Goal: Task Accomplishment & Management: Manage account settings

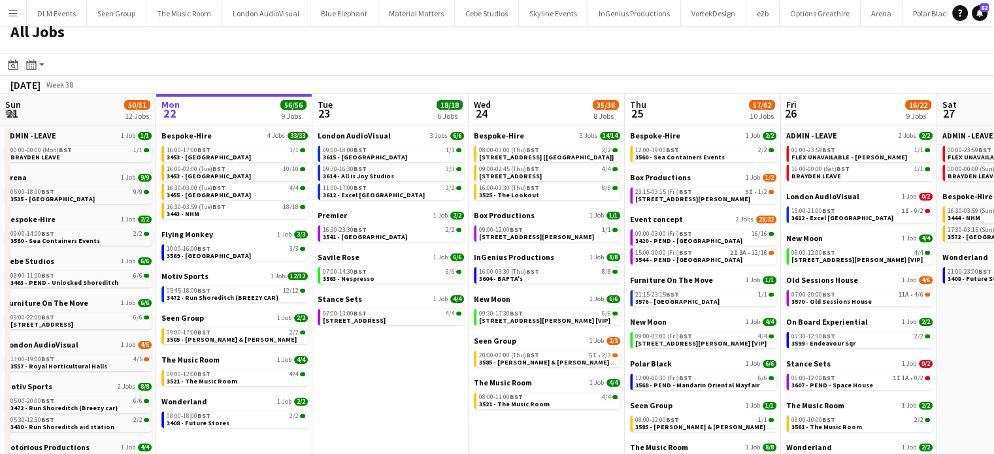
scroll to position [12, 0]
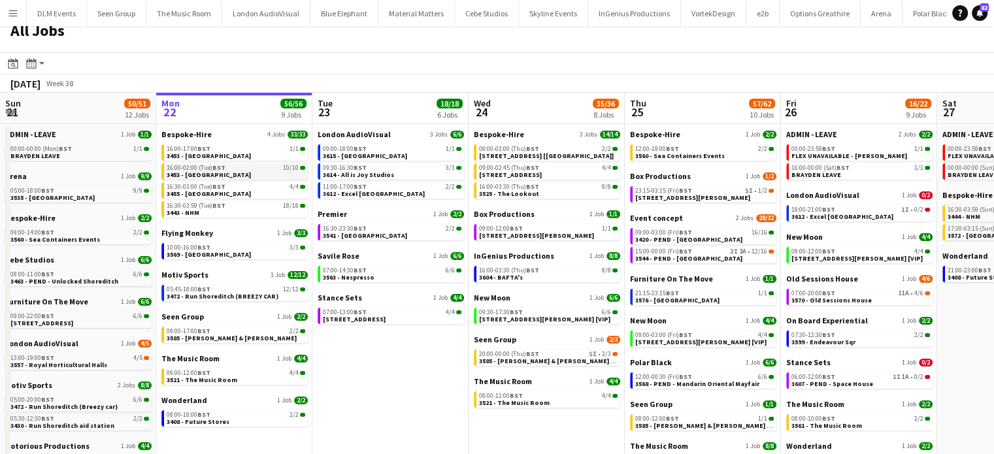
click at [285, 172] on link "16:00-02:00 (Tue) BST 10/10 3453 - Old Royal Naval College" at bounding box center [236, 170] width 139 height 15
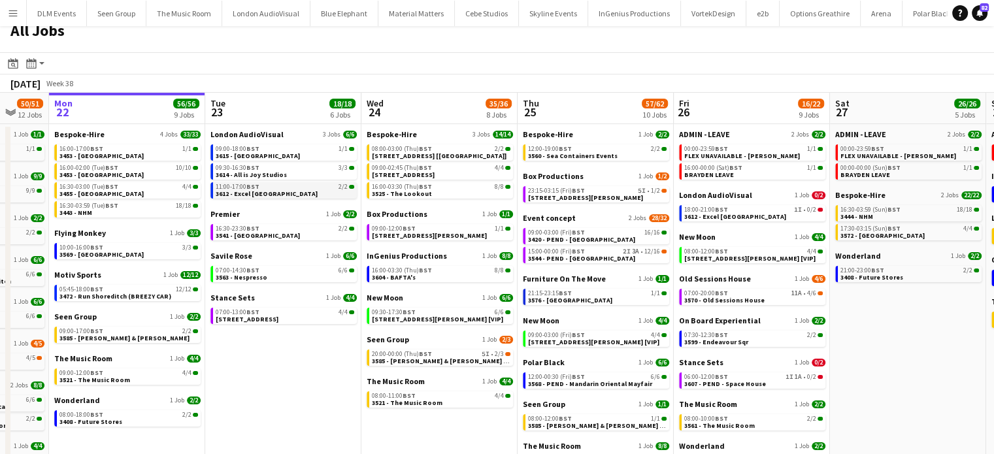
scroll to position [0, 439]
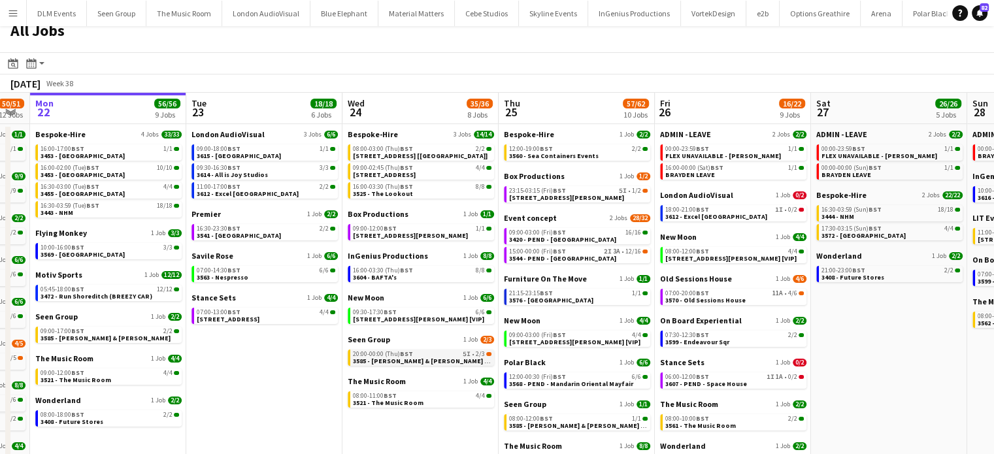
click at [479, 363] on link "20:00-00:00 (Thu) BST 5I • 2/3 3585 - Williams & Hirst [Panel Van]" at bounding box center [422, 357] width 139 height 15
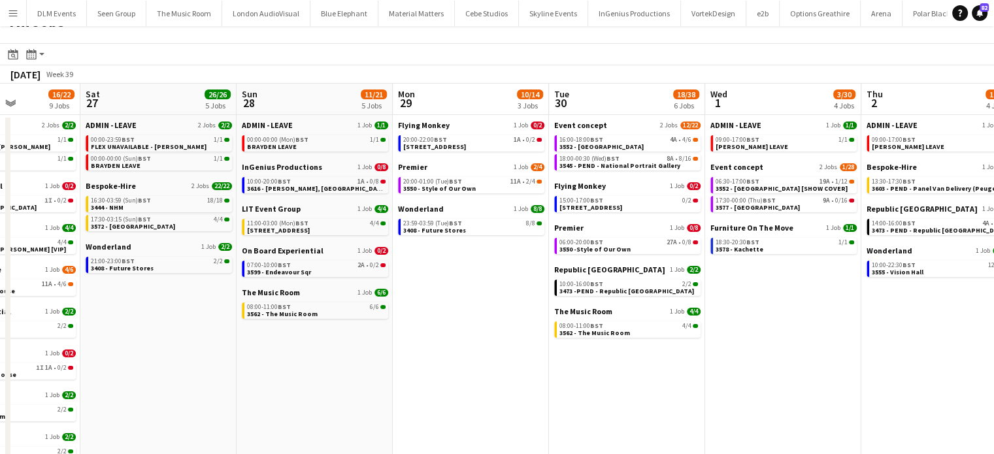
scroll to position [0, 545]
click at [795, 182] on div "06:30-17:00 BST 19A • 1/12" at bounding box center [784, 181] width 139 height 7
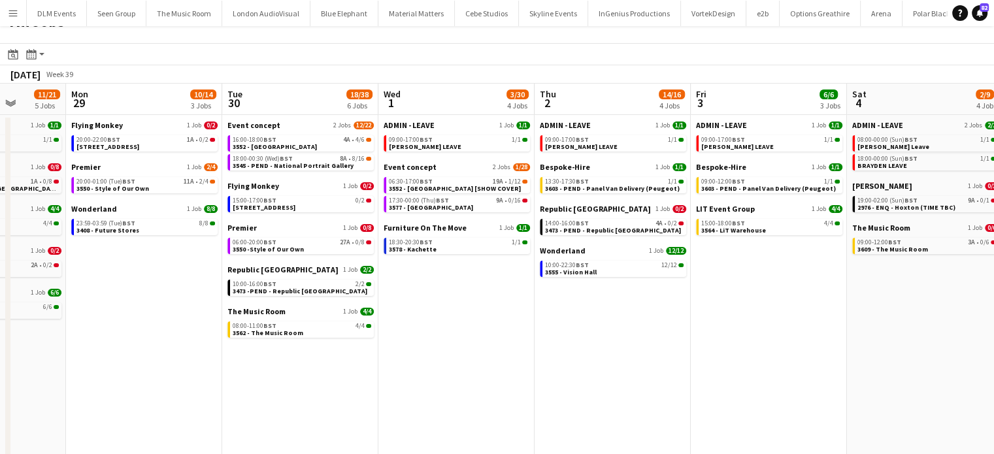
scroll to position [0, 560]
click at [627, 227] on span "3473 - PEND - Republic London" at bounding box center [613, 230] width 136 height 8
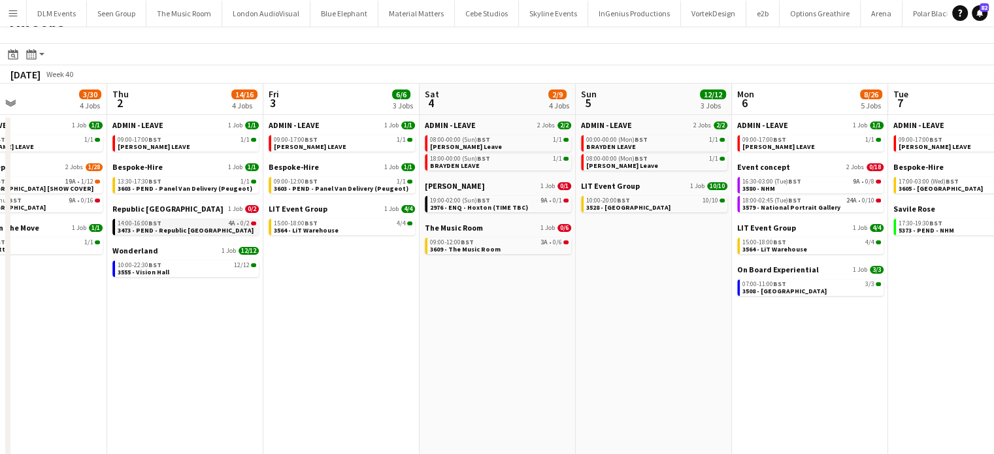
scroll to position [0, 361]
click at [548, 210] on link "19:00-02:00 (Sun) BST 9A • 0/1 2976 - ENQ - Hoxton (TIME TBC)" at bounding box center [500, 203] width 139 height 15
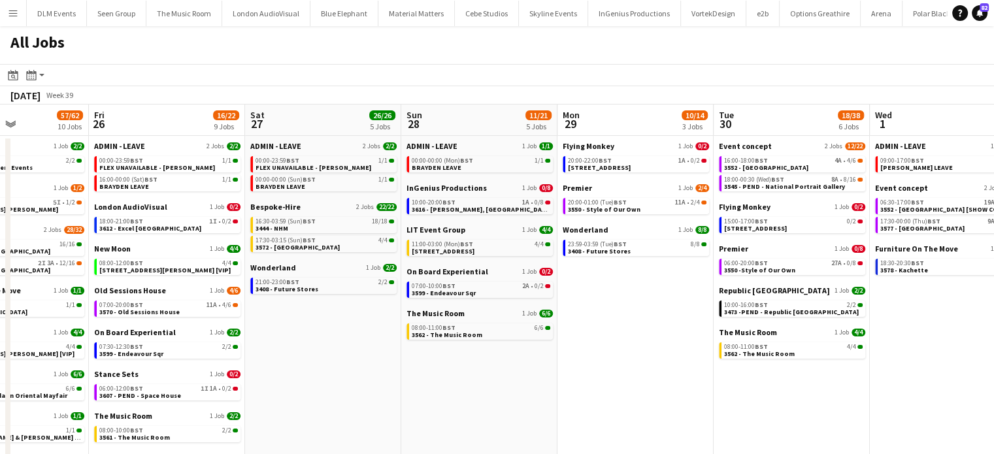
scroll to position [0, 539]
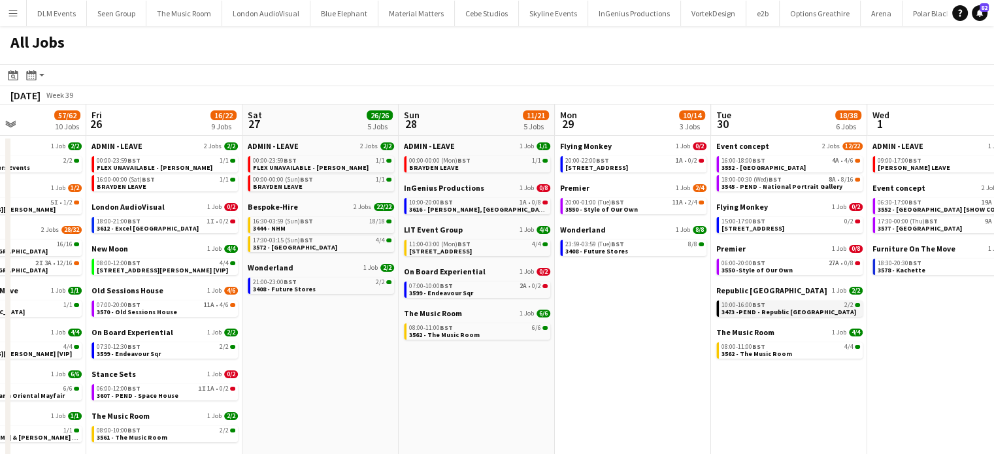
click at [815, 304] on div "10:00-16:00 BST 2/2" at bounding box center [791, 305] width 139 height 7
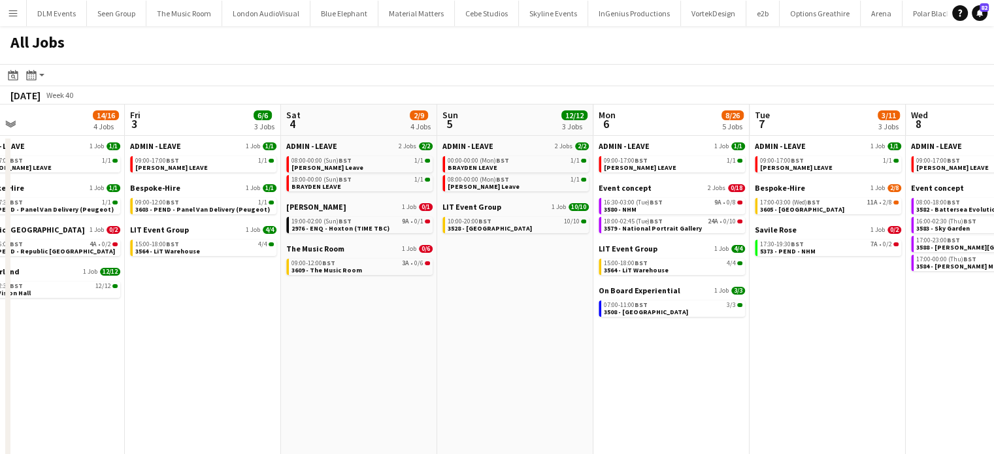
scroll to position [0, 548]
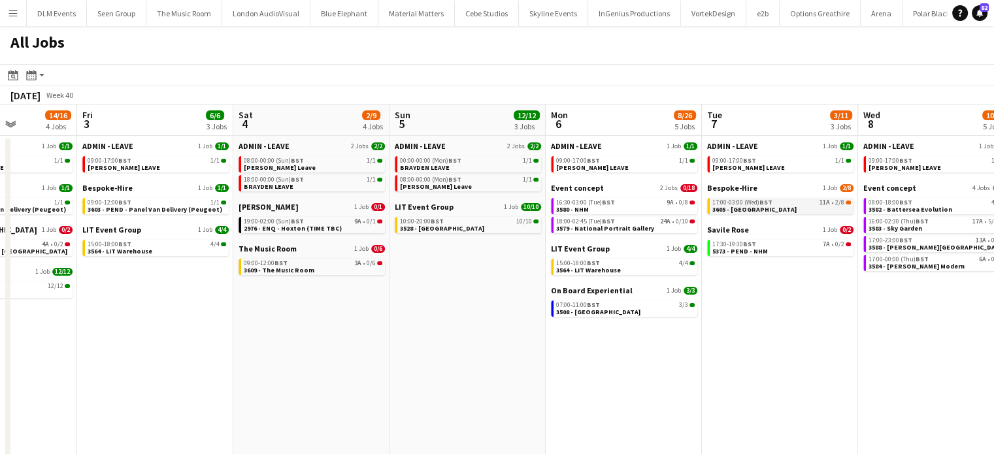
click at [780, 208] on link "17:00-03:00 (Wed) BST 11A • 2/8 3605 - Tower of London" at bounding box center [782, 205] width 139 height 15
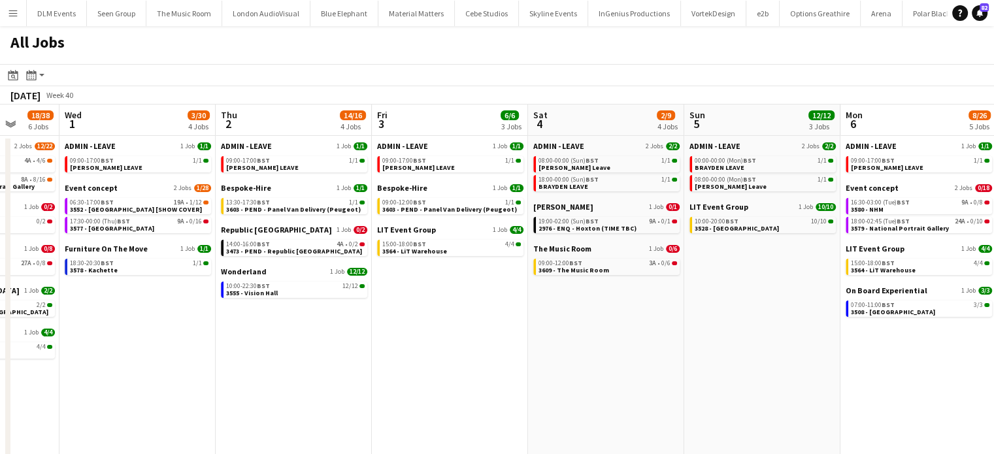
scroll to position [0, 409]
click at [624, 266] on div "09:00-12:00 BST 3A • 0/6" at bounding box center [608, 263] width 139 height 7
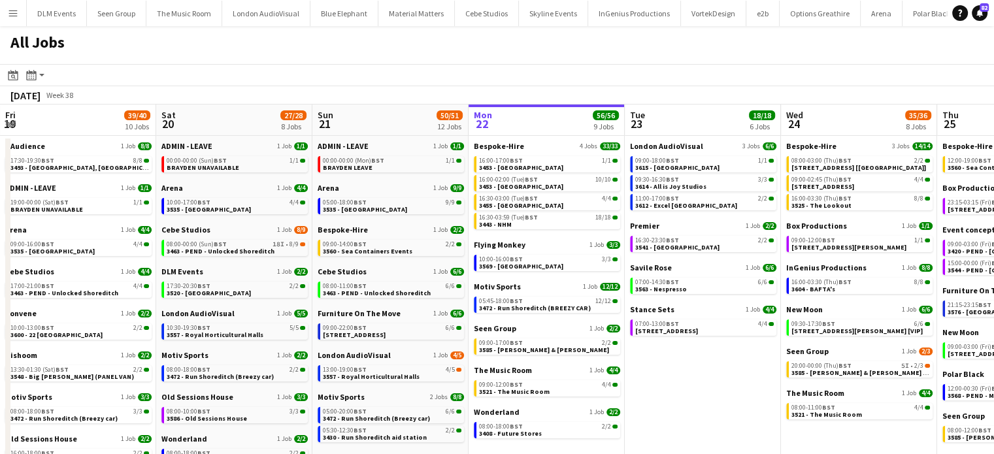
scroll to position [0, 534]
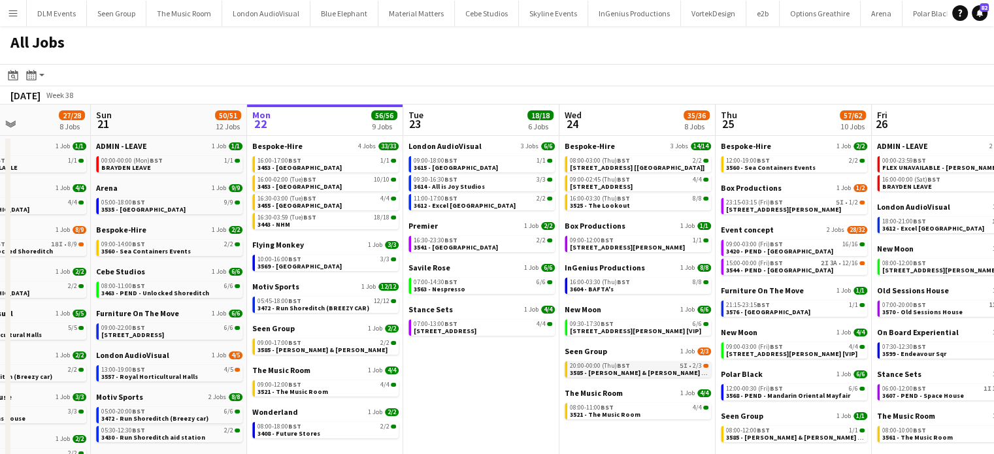
click at [675, 368] on div "20:00-00:00 (Thu) BST 5I • 2/3" at bounding box center [639, 366] width 139 height 7
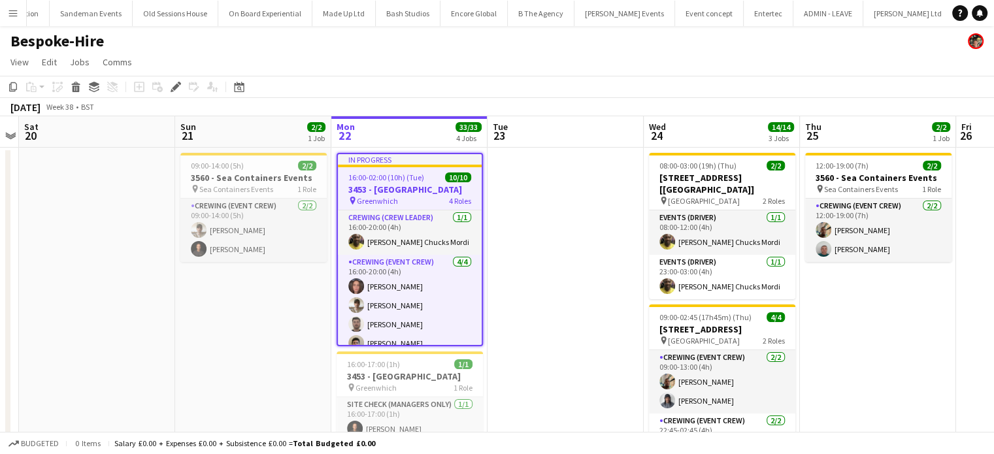
scroll to position [0, 3841]
click at [178, 92] on div "Edit" at bounding box center [176, 87] width 16 height 16
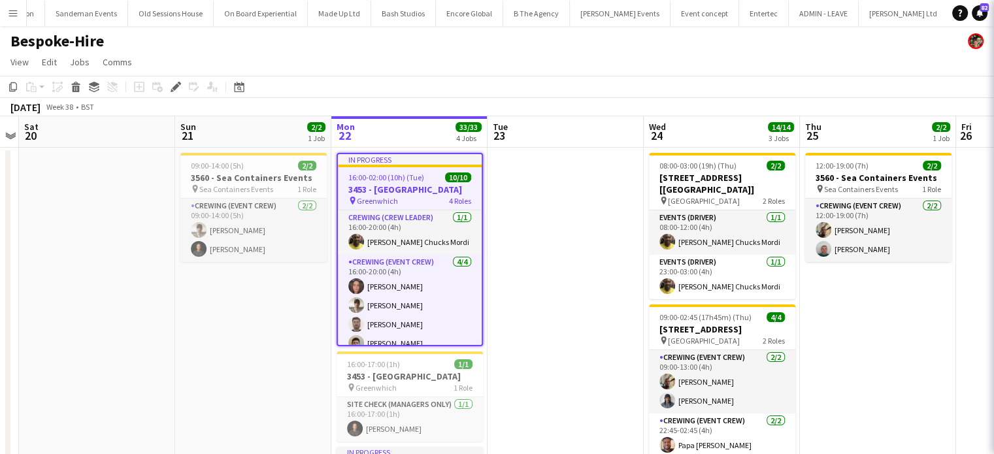
type input "**********"
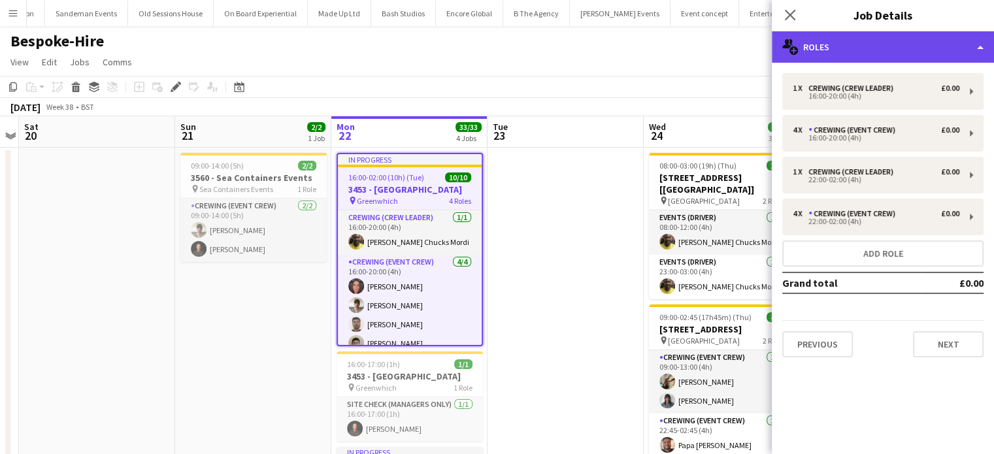
click at [899, 52] on div "multiple-users-add Roles" at bounding box center [883, 46] width 222 height 31
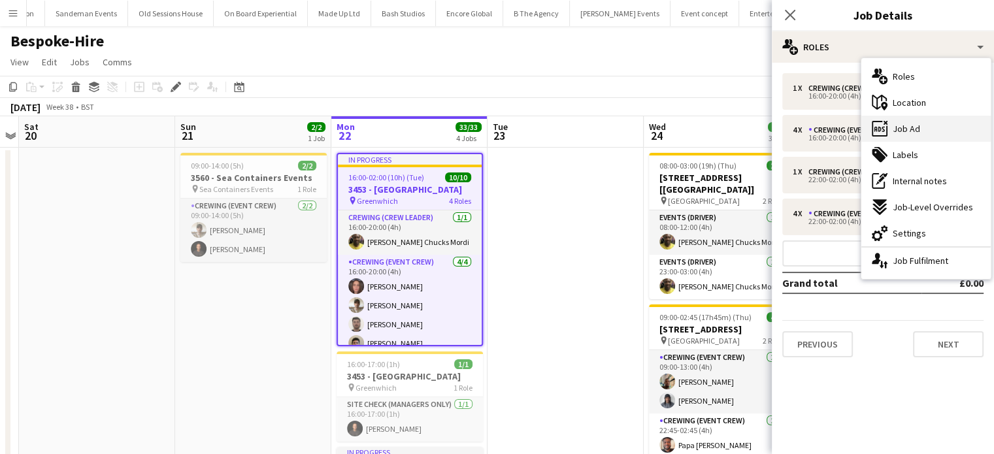
click at [910, 130] on span "Job Ad" at bounding box center [906, 129] width 27 height 12
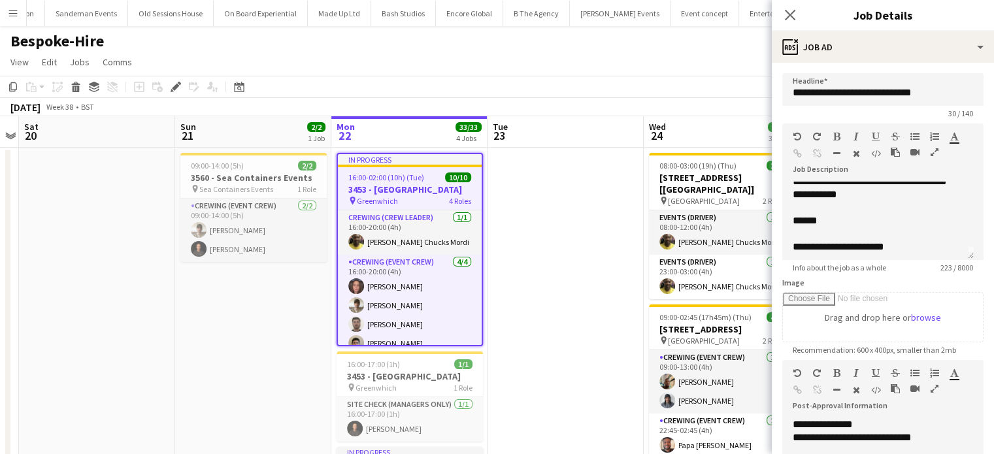
scroll to position [0, 0]
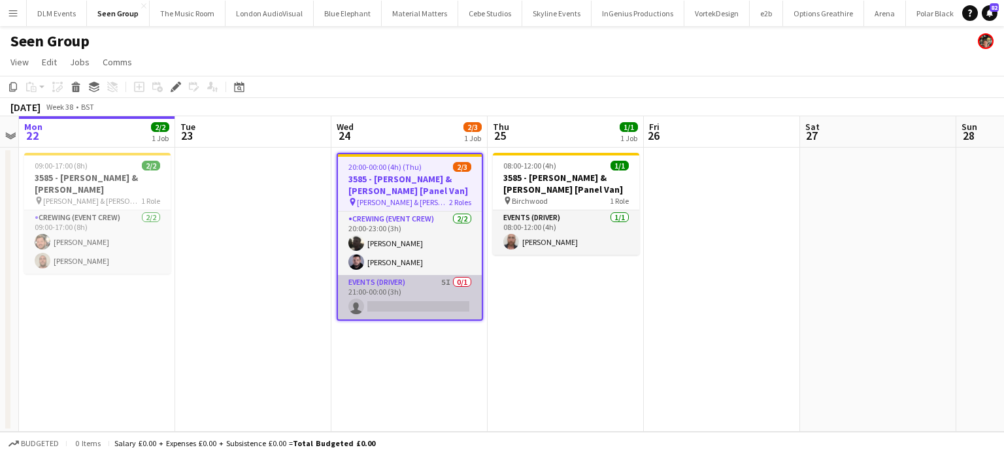
click at [439, 295] on app-card-role "Events (Driver) 5I 0/1 21:00-00:00 (3h) single-neutral-actions" at bounding box center [410, 297] width 144 height 44
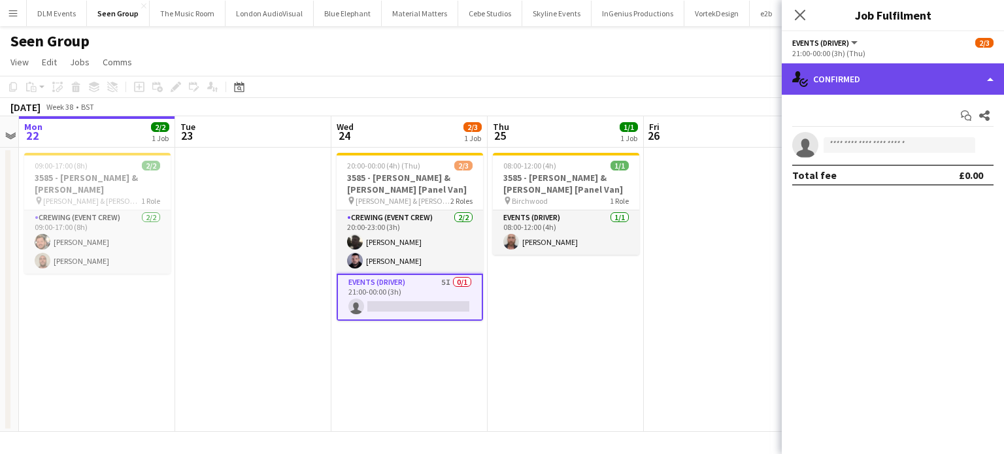
click at [931, 64] on div "single-neutral-actions-check-2 Confirmed" at bounding box center [893, 78] width 222 height 31
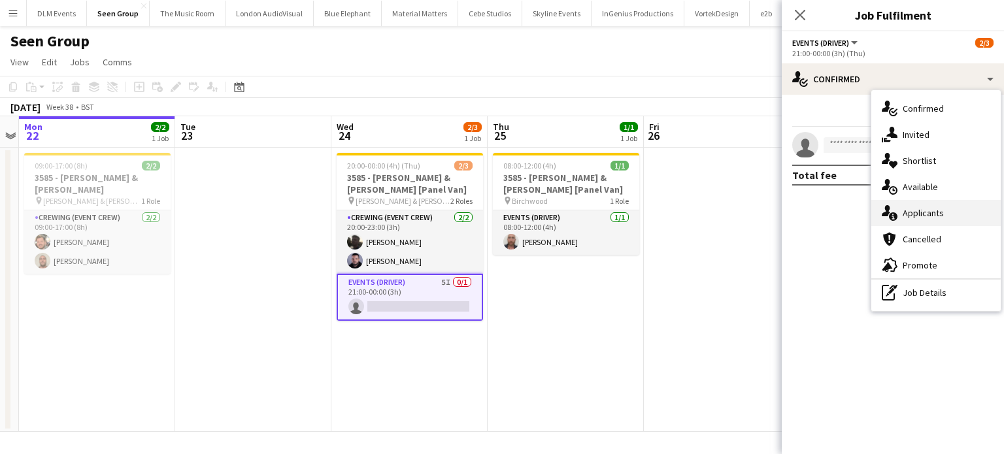
click at [965, 216] on div "single-neutral-actions-information Applicants" at bounding box center [935, 213] width 129 height 26
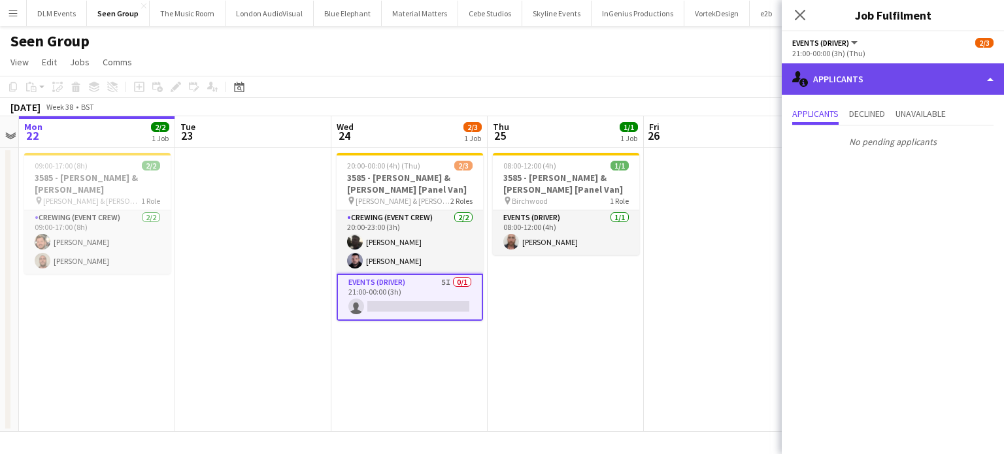
click at [903, 78] on div "single-neutral-actions-information Applicants" at bounding box center [893, 78] width 222 height 31
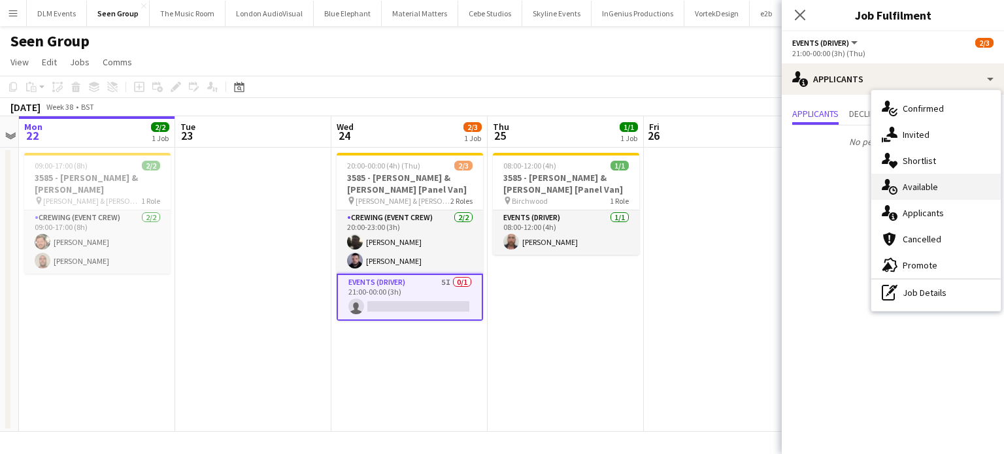
click at [933, 182] on span "Available" at bounding box center [920, 187] width 35 height 12
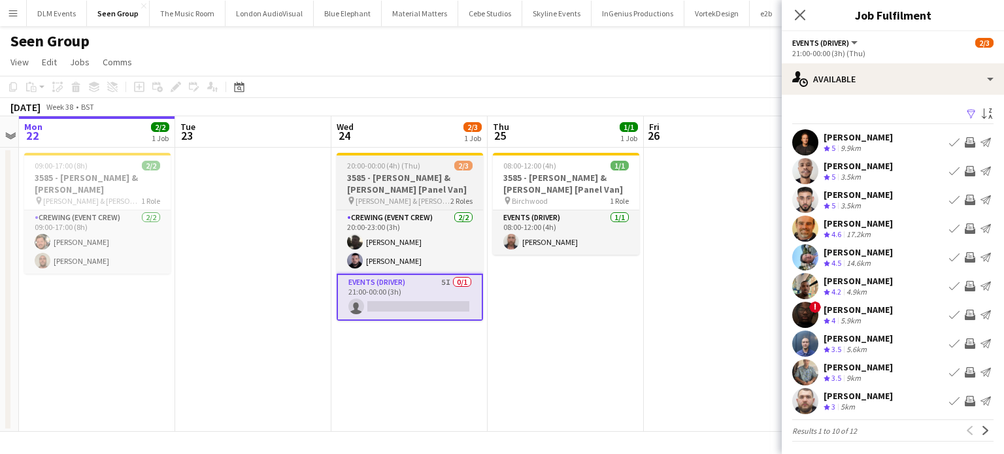
click at [375, 192] on h3 "3585 - Williams & Hirst [Panel Van]" at bounding box center [410, 184] width 146 height 24
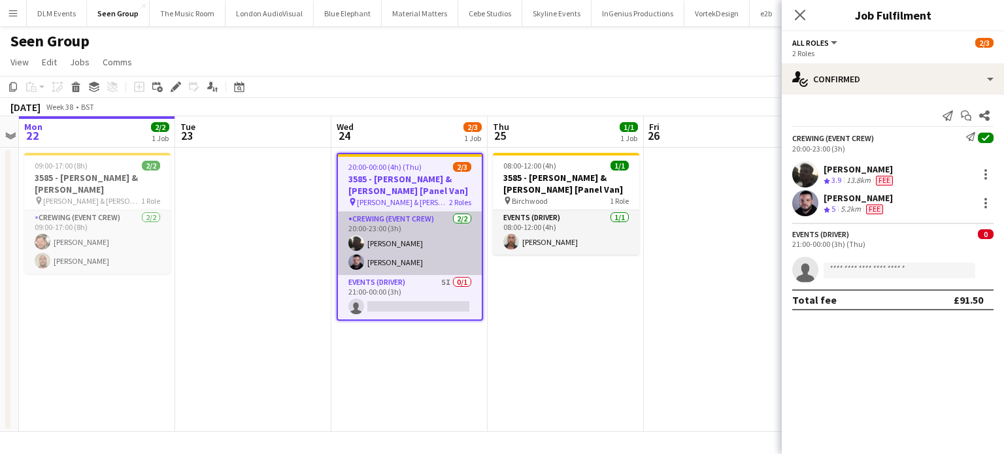
click at [413, 233] on app-card-role "Crewing (Event Crew) 2/2 20:00-23:00 (3h) Louie Applin Paul Fisk" at bounding box center [410, 243] width 144 height 63
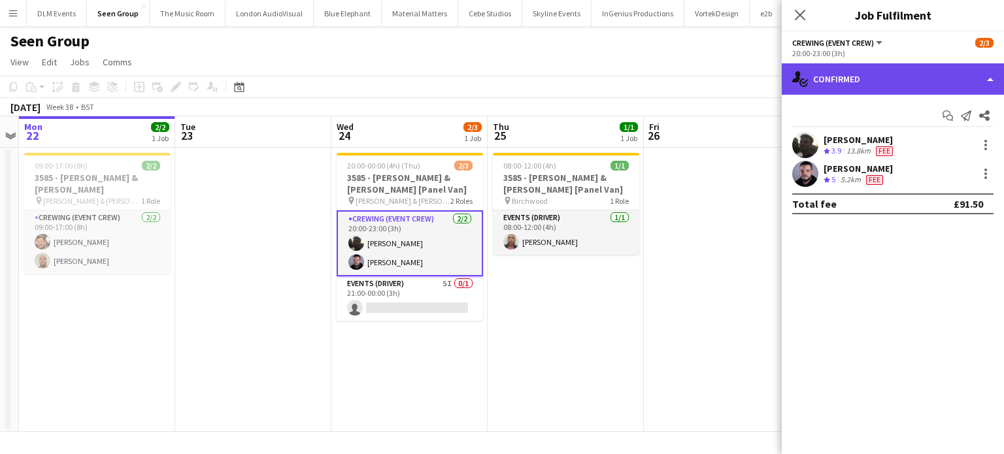
click at [873, 80] on div "single-neutral-actions-check-2 Confirmed" at bounding box center [893, 78] width 222 height 31
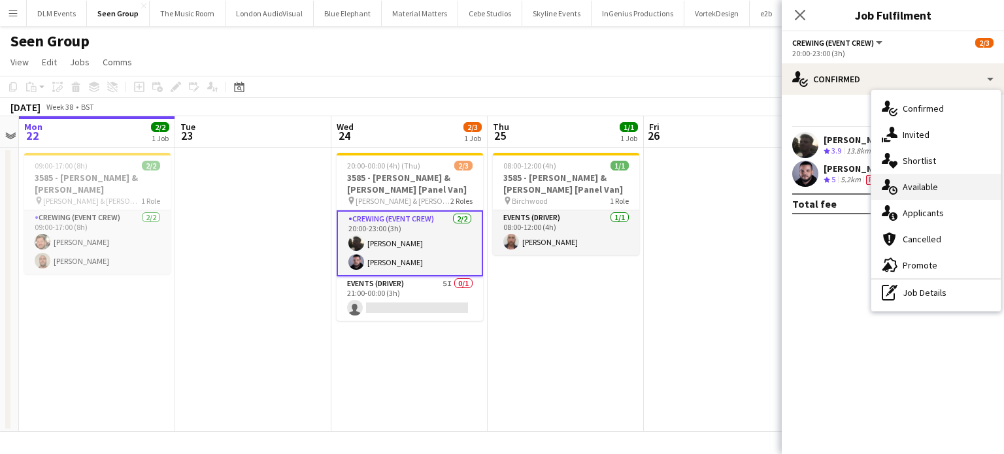
click at [931, 197] on div "single-neutral-actions-upload Available" at bounding box center [935, 187] width 129 height 26
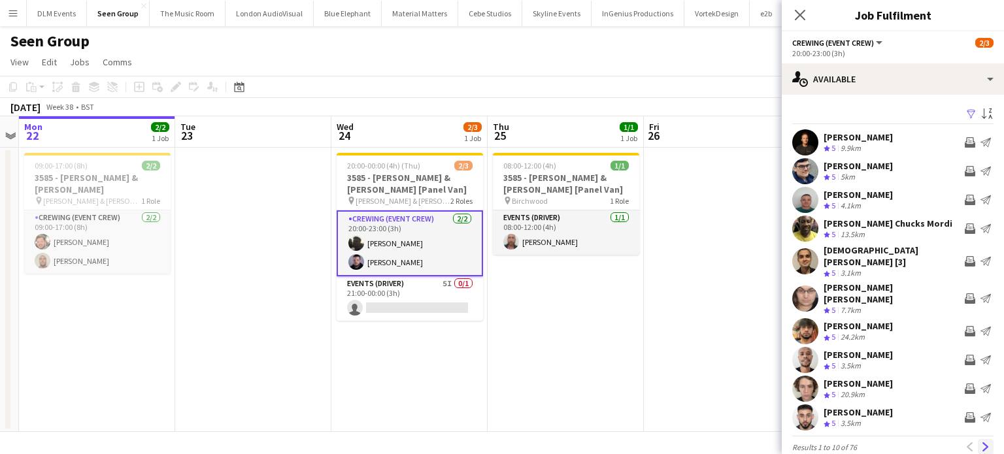
click at [981, 443] on app-icon "Next" at bounding box center [985, 447] width 9 height 9
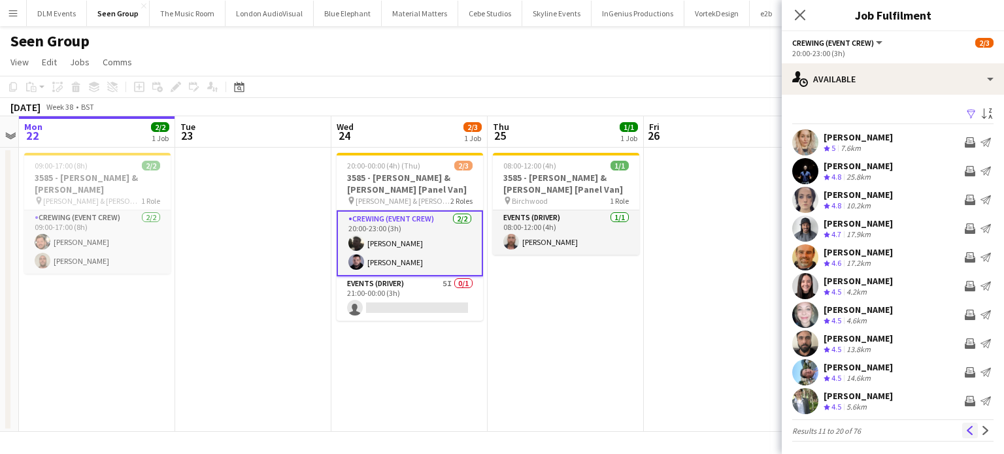
click at [966, 431] on button "Previous" at bounding box center [970, 431] width 16 height 16
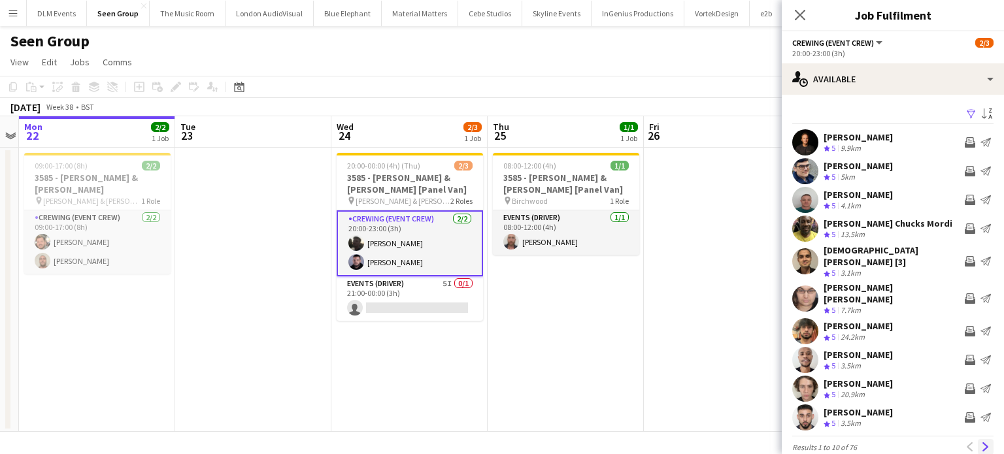
click at [981, 443] on app-icon "Next" at bounding box center [985, 447] width 9 height 9
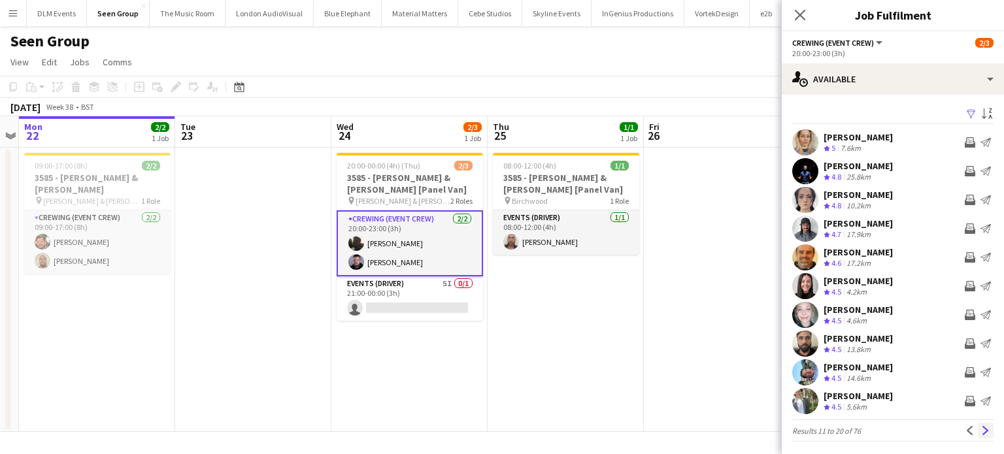
click at [981, 428] on app-icon "Next" at bounding box center [985, 430] width 9 height 9
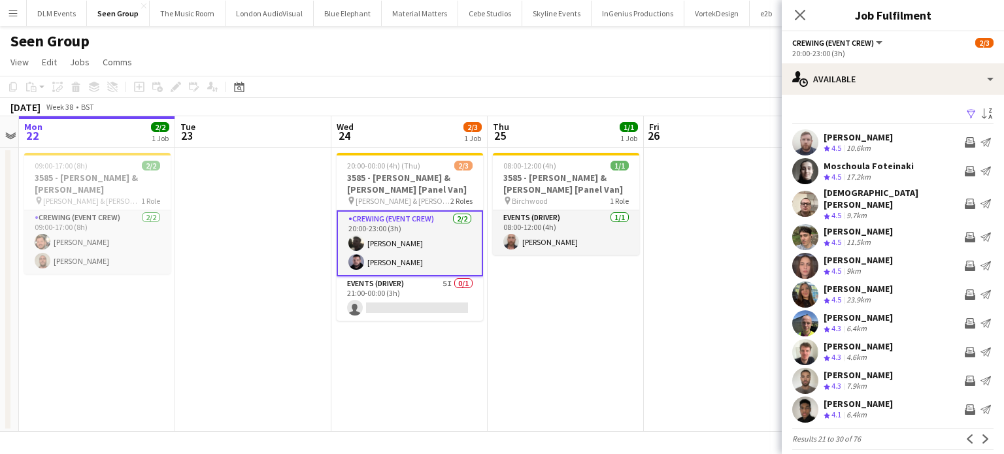
click at [886, 191] on div "Christian Skinner" at bounding box center [892, 199] width 136 height 24
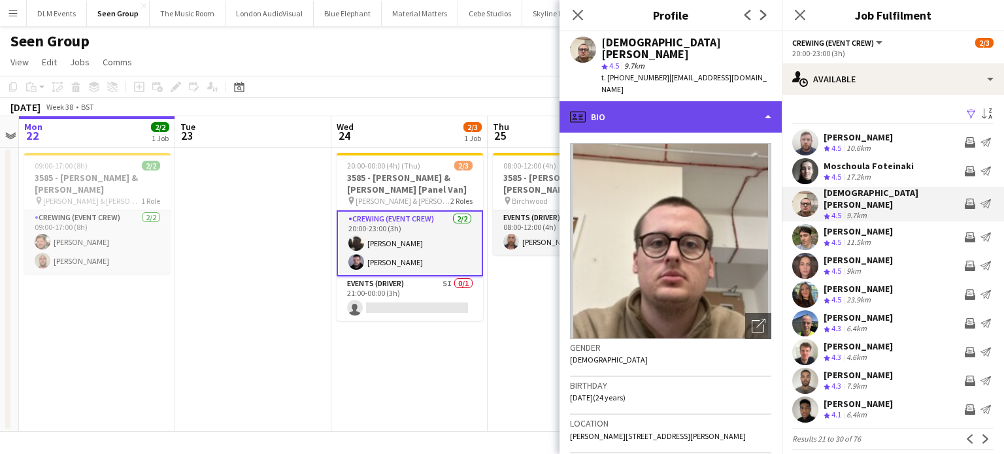
click at [750, 101] on div "profile Bio" at bounding box center [671, 116] width 222 height 31
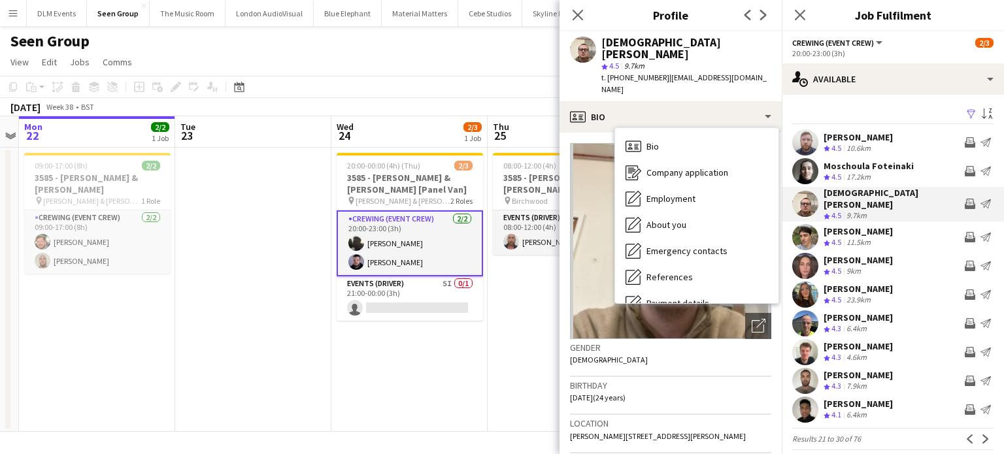
click at [671, 377] on div "Birthday 21-06-2001 (24 years)" at bounding box center [670, 396] width 201 height 38
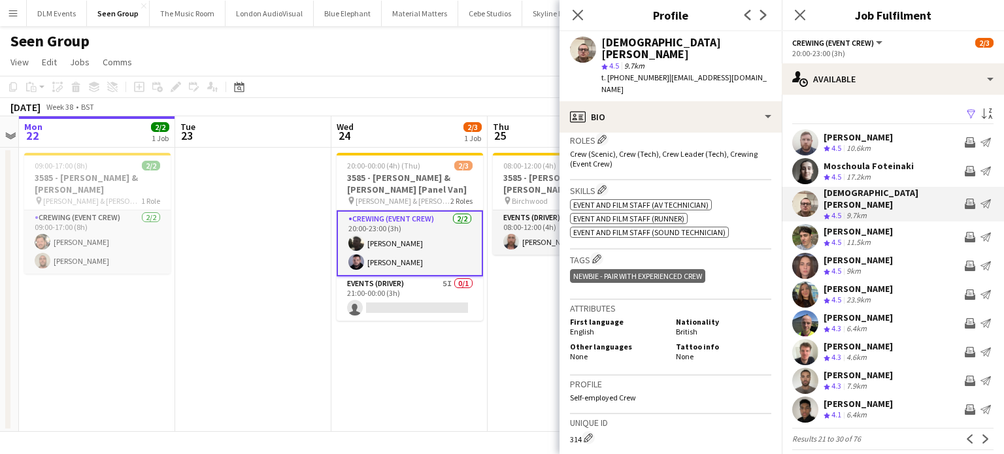
scroll to position [430, 0]
click at [892, 341] on div "Matthieu Bosquet" at bounding box center [858, 347] width 69 height 12
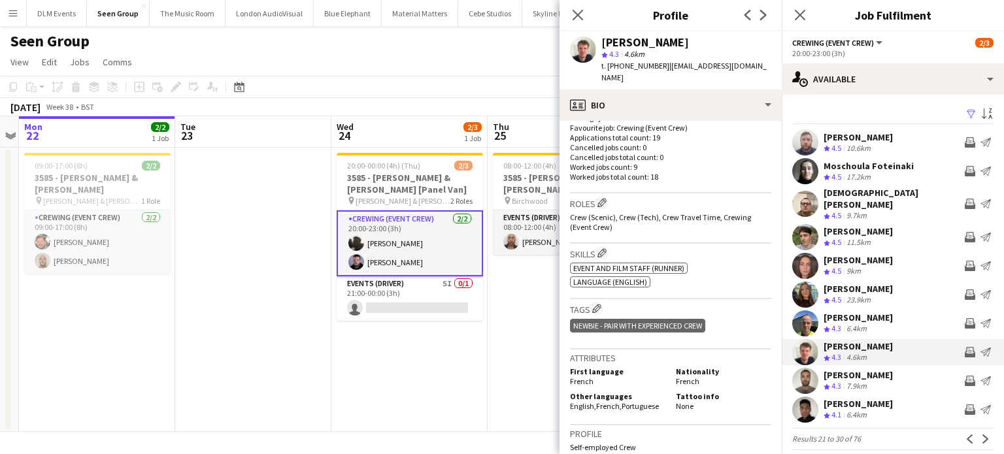
scroll to position [358, 0]
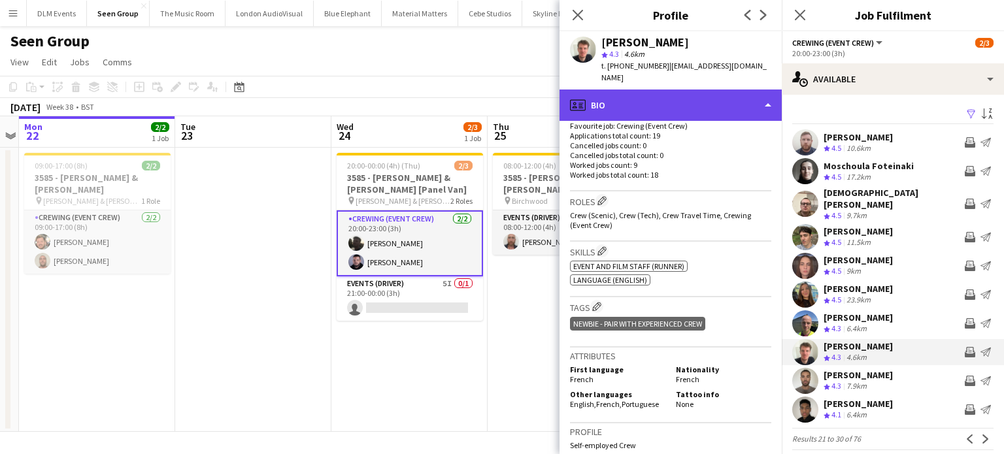
click at [686, 90] on div "profile Bio" at bounding box center [671, 105] width 222 height 31
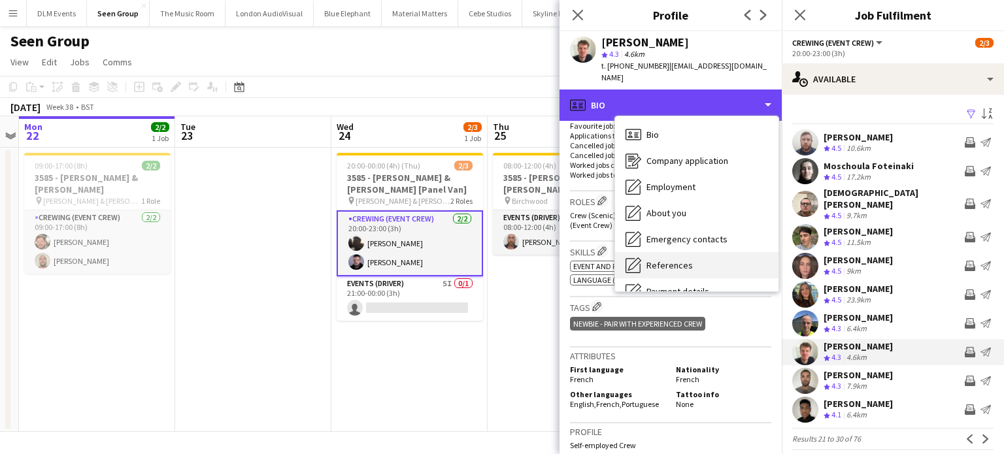
scroll to position [280, 0]
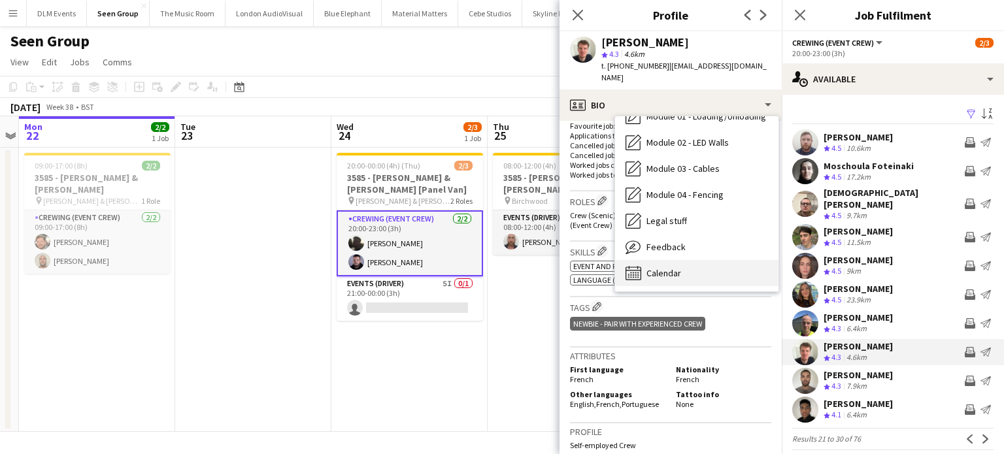
click at [712, 261] on div "Calendar Calendar" at bounding box center [696, 273] width 163 height 26
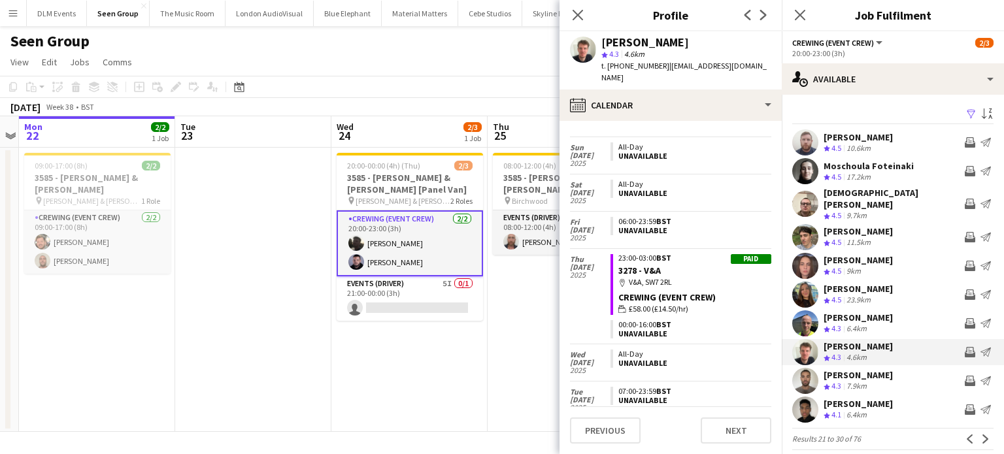
scroll to position [2262, 0]
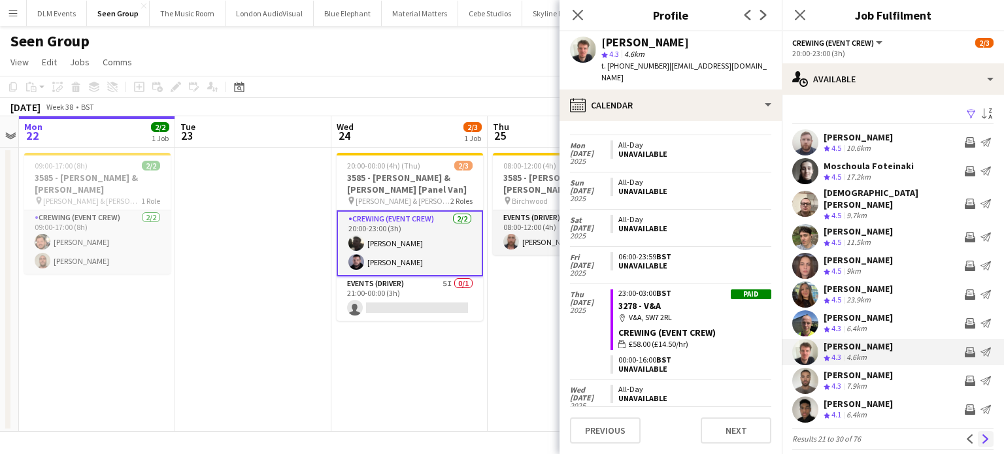
click at [981, 435] on app-icon "Next" at bounding box center [985, 439] width 9 height 9
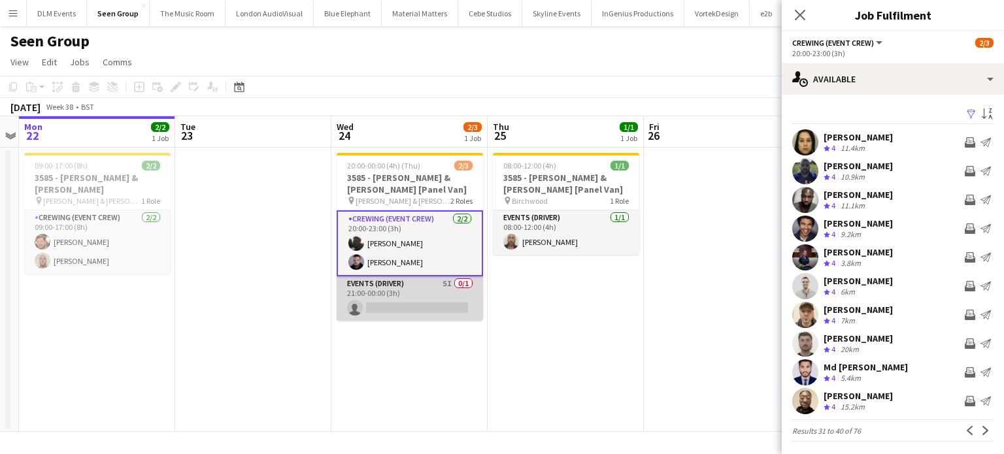
click at [392, 279] on app-card-role "Events (Driver) 5I 0/1 21:00-00:00 (3h) single-neutral-actions" at bounding box center [410, 299] width 146 height 44
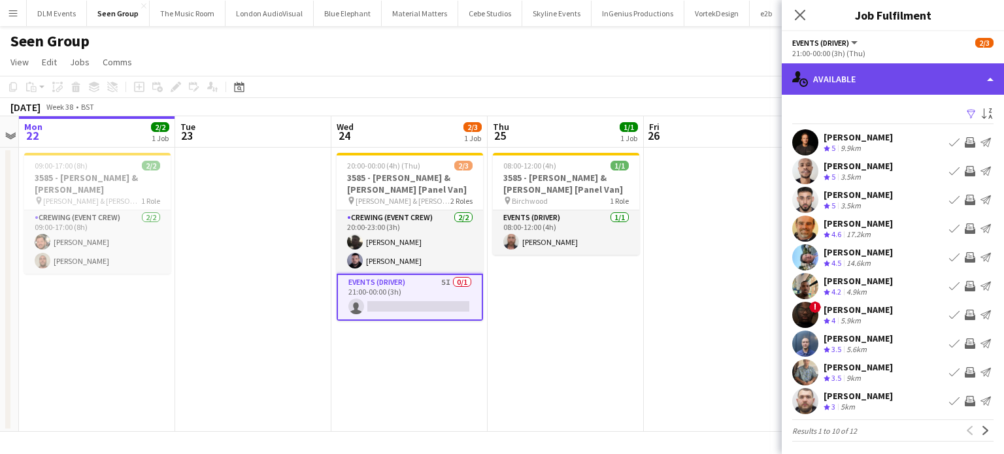
click at [889, 65] on div "single-neutral-actions-upload Available" at bounding box center [893, 78] width 222 height 31
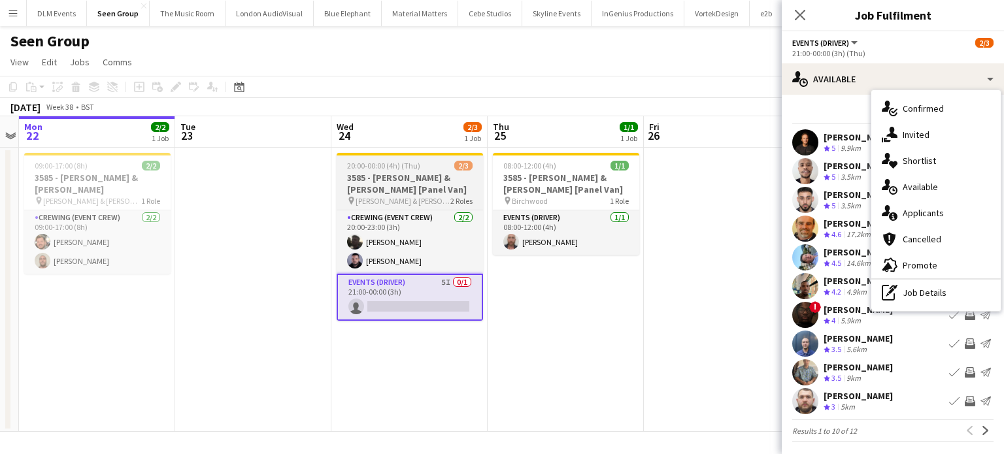
click at [425, 174] on h3 "3585 - Williams & Hirst [Panel Van]" at bounding box center [410, 184] width 146 height 24
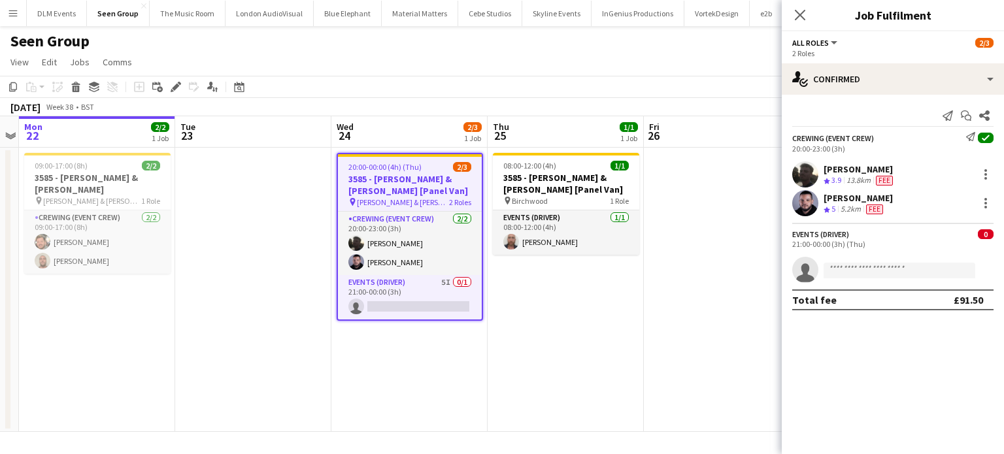
click at [425, 174] on h3 "3585 - Williams & Hirst [Panel Van]" at bounding box center [410, 185] width 144 height 24
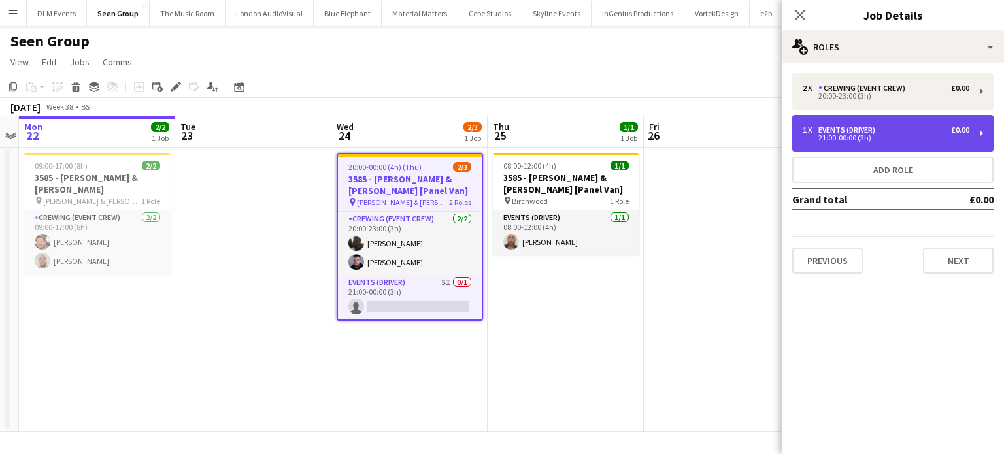
click at [899, 143] on div "1 x Events (Driver) £0.00 21:00-00:00 (3h)" at bounding box center [892, 133] width 201 height 37
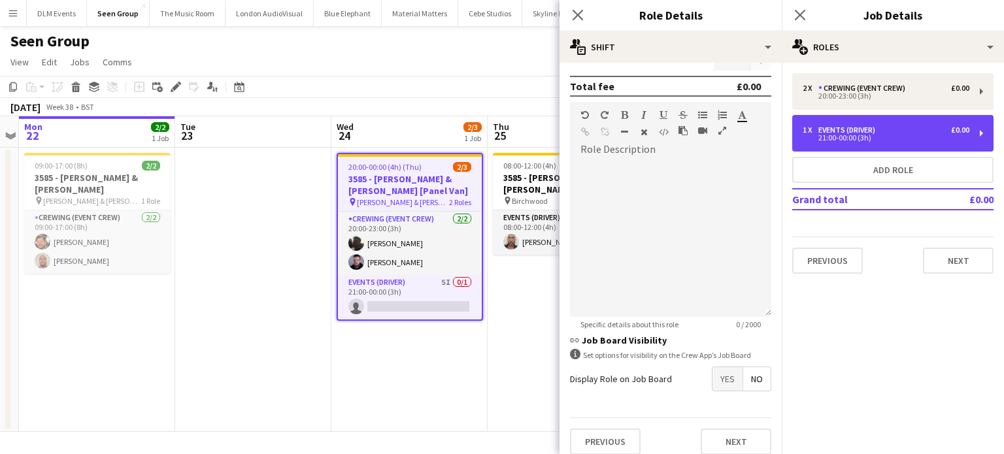
scroll to position [361, 0]
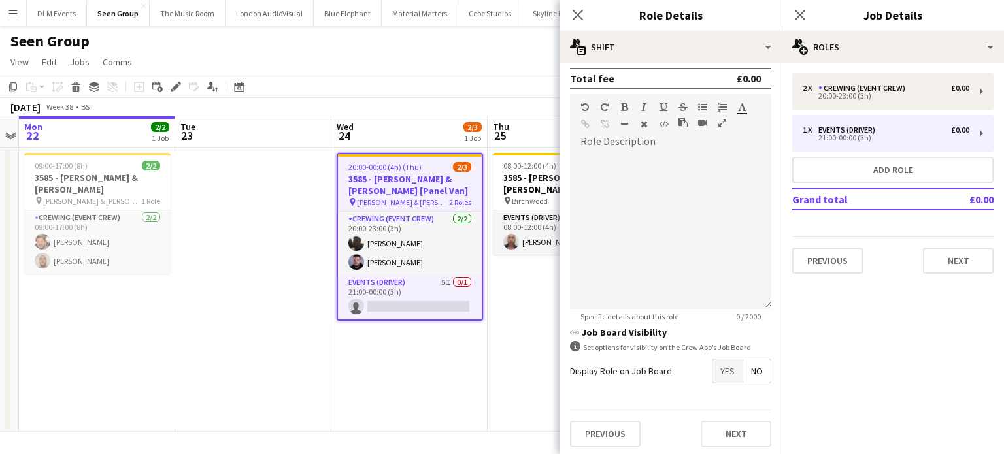
click at [716, 364] on span "Yes" at bounding box center [728, 372] width 30 height 24
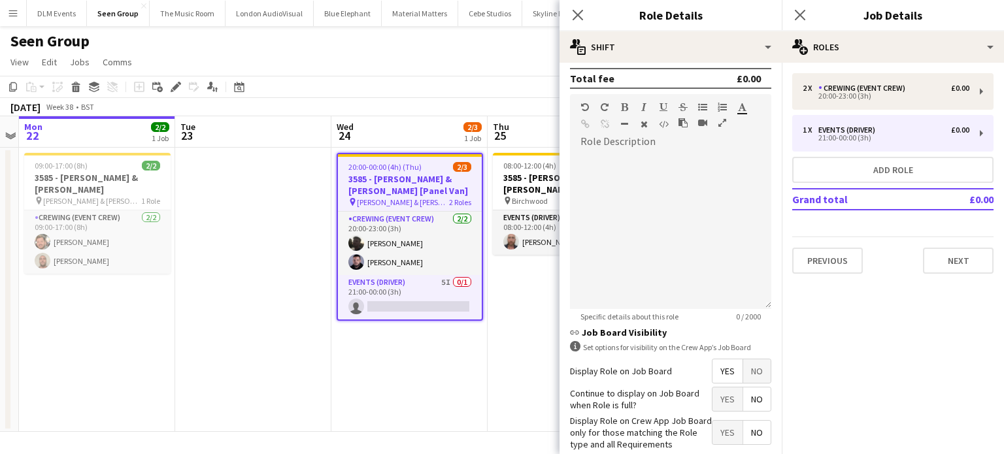
click at [371, 412] on app-date-cell "20:00-00:00 (4h) (Thu) 2/3 3585 - Williams & Hirst [Panel Van] pin Williams & H…" at bounding box center [409, 290] width 156 height 284
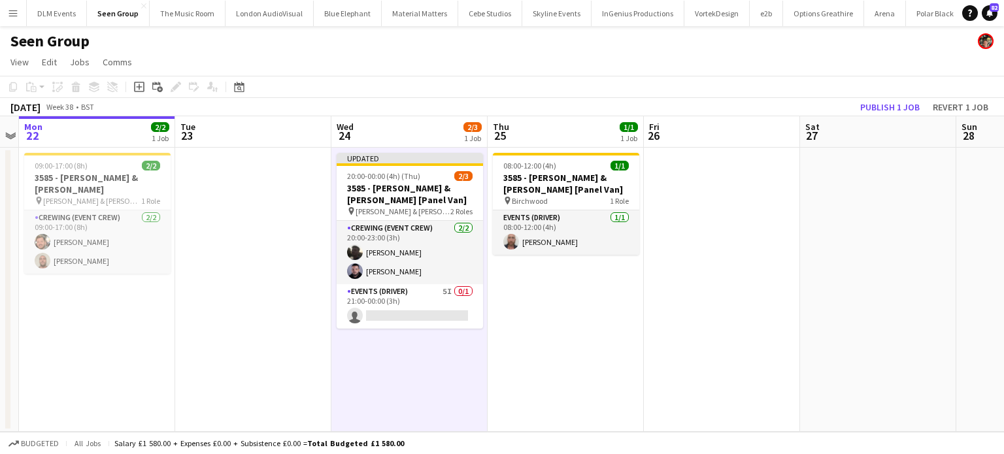
click at [911, 95] on app-toolbar "Copy Paste Paste Ctrl+V Paste with crew Ctrl+Shift+V Paste linked Job Delete Gr…" at bounding box center [502, 87] width 1004 height 22
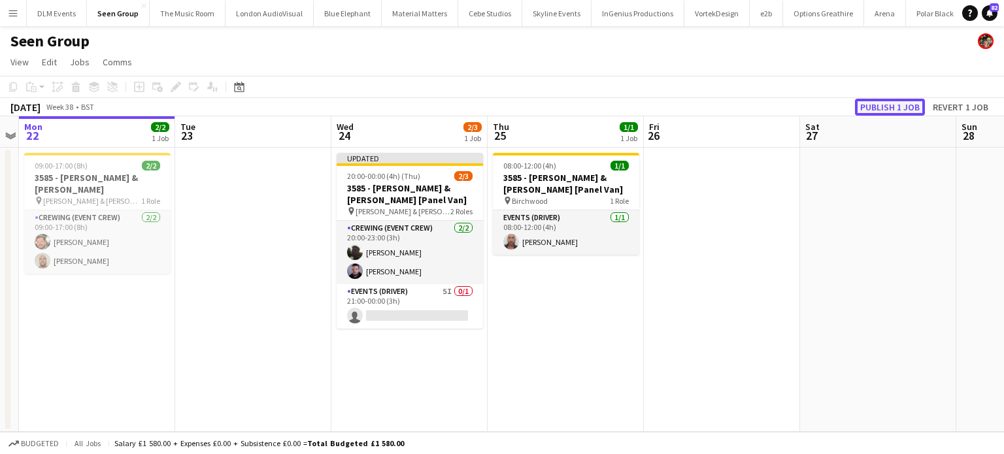
click at [902, 103] on button "Publish 1 job" at bounding box center [890, 107] width 70 height 17
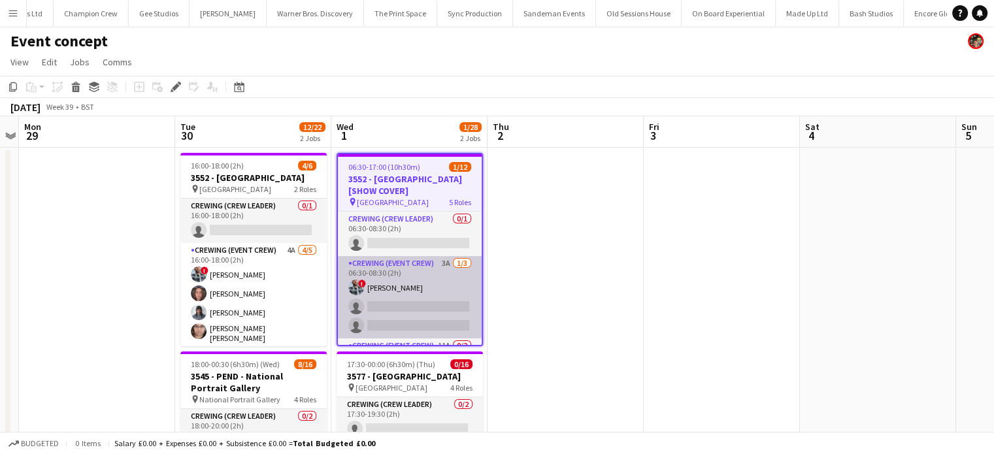
click at [403, 289] on app-card-role "Crewing (Event Crew) 3A 1/3 06:30-08:30 (2h) ! Kieran Brooks single-neutral-act…" at bounding box center [410, 297] width 144 height 82
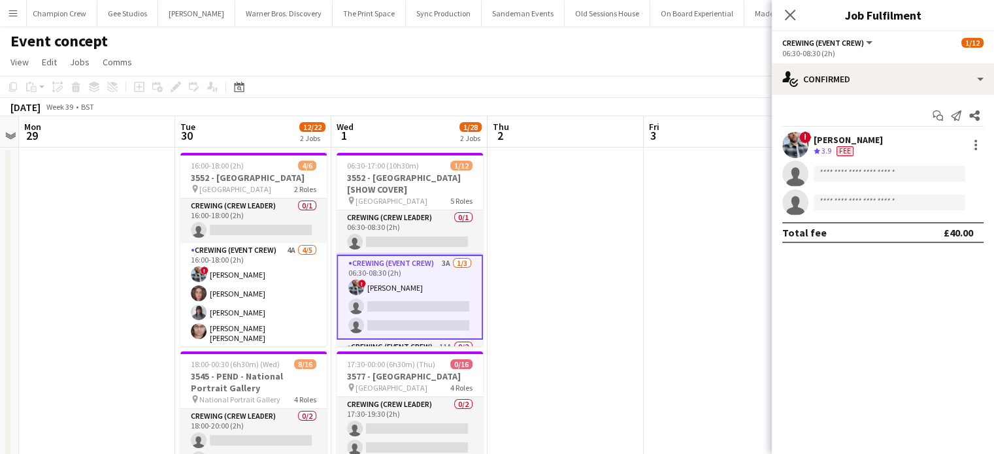
scroll to position [0, 3411]
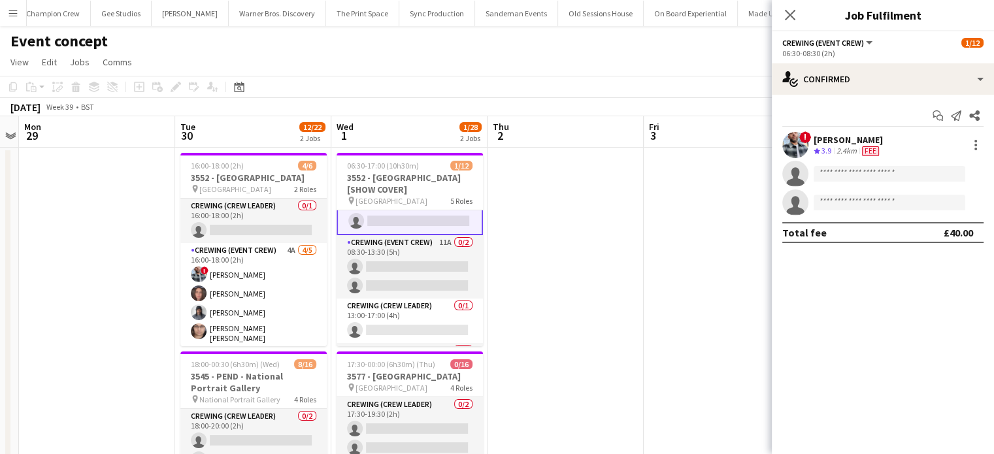
click at [403, 289] on app-card-role "Crewing (Event Crew) 11A 0/2 08:30-13:30 (5h) single-neutral-actions single-neu…" at bounding box center [410, 266] width 146 height 63
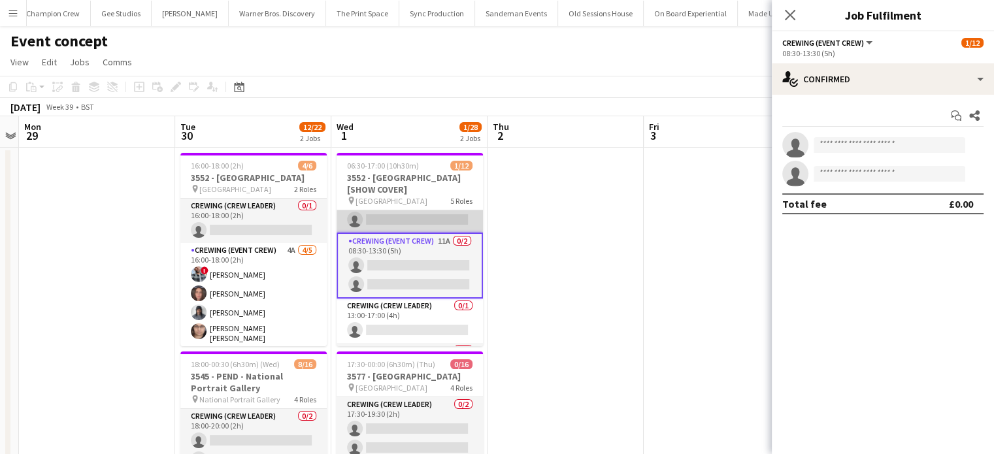
scroll to position [103, 0]
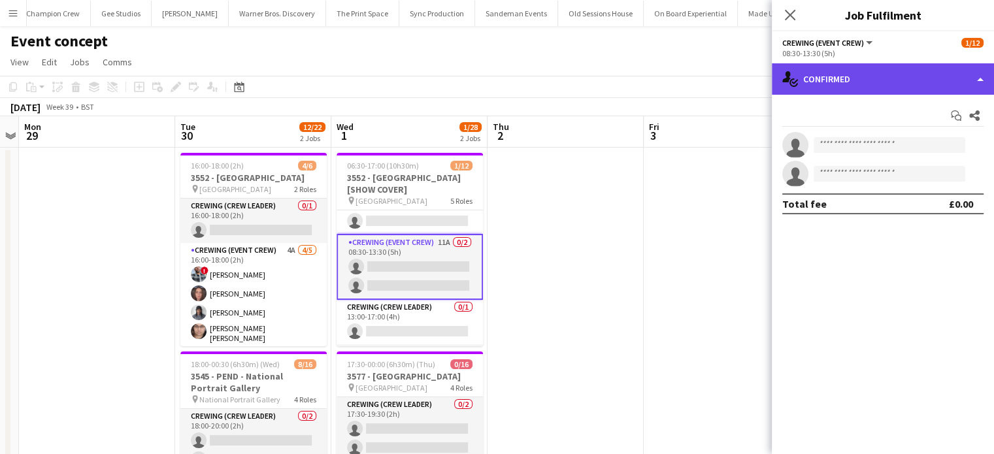
click at [949, 64] on div "single-neutral-actions-check-2 Confirmed" at bounding box center [883, 78] width 222 height 31
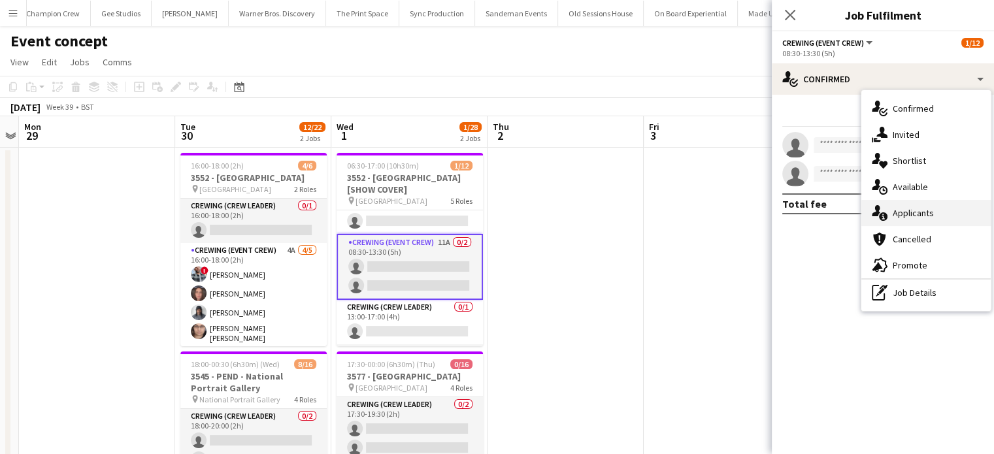
click at [935, 217] on div "single-neutral-actions-information Applicants" at bounding box center [926, 213] width 129 height 26
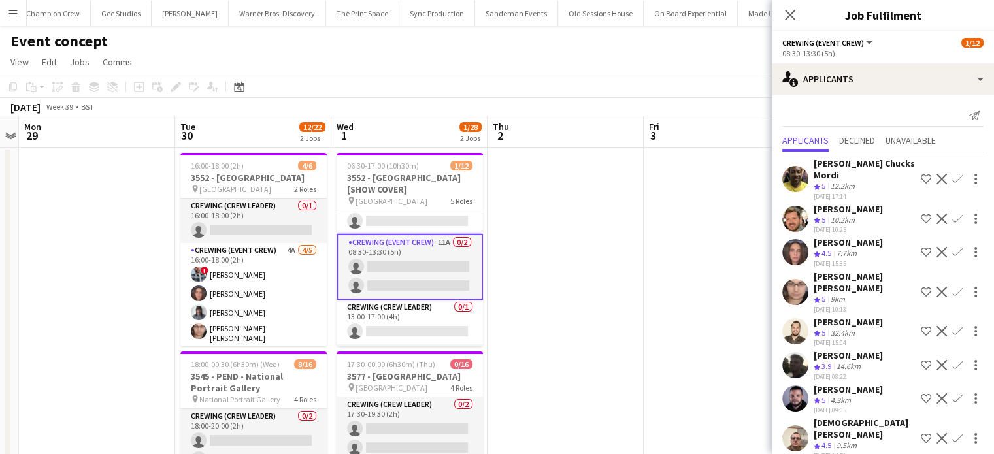
scroll to position [0, 0]
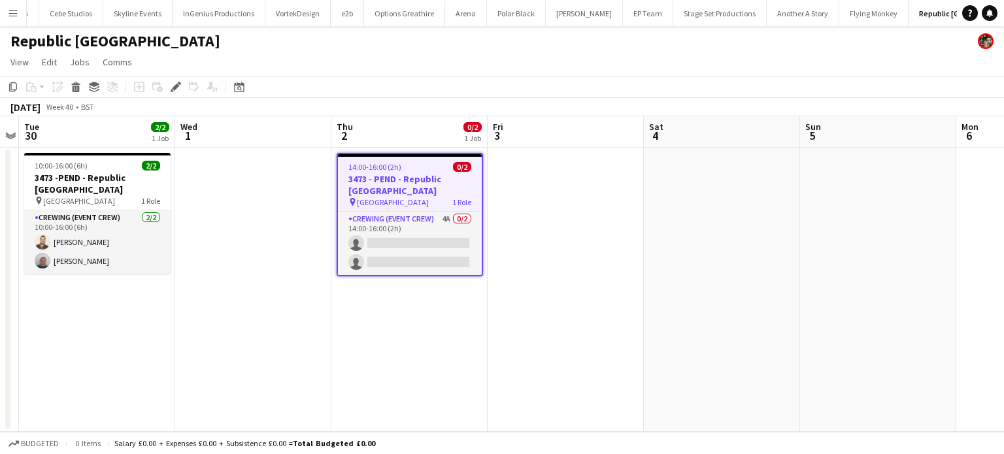
scroll to position [0, 417]
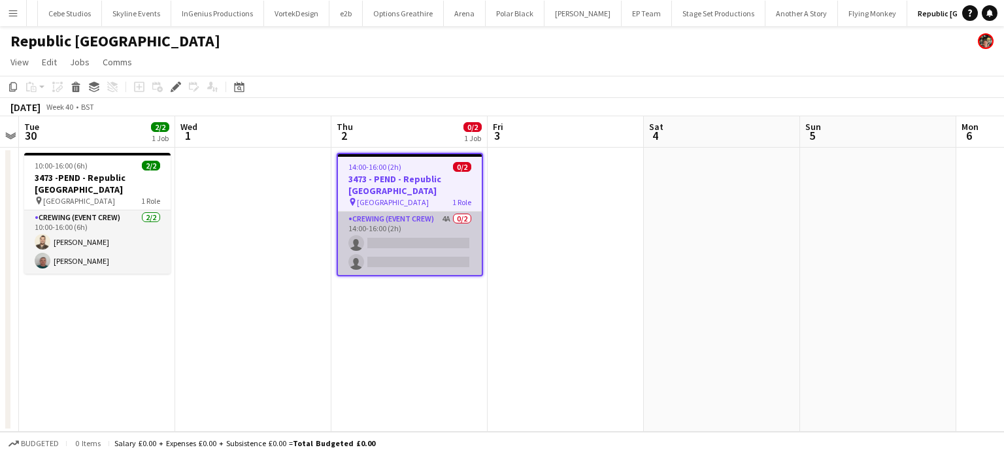
click at [460, 227] on app-card-role "Crewing (Event Crew) 4A 0/2 14:00-16:00 (2h) single-neutral-actions single-neut…" at bounding box center [410, 243] width 144 height 63
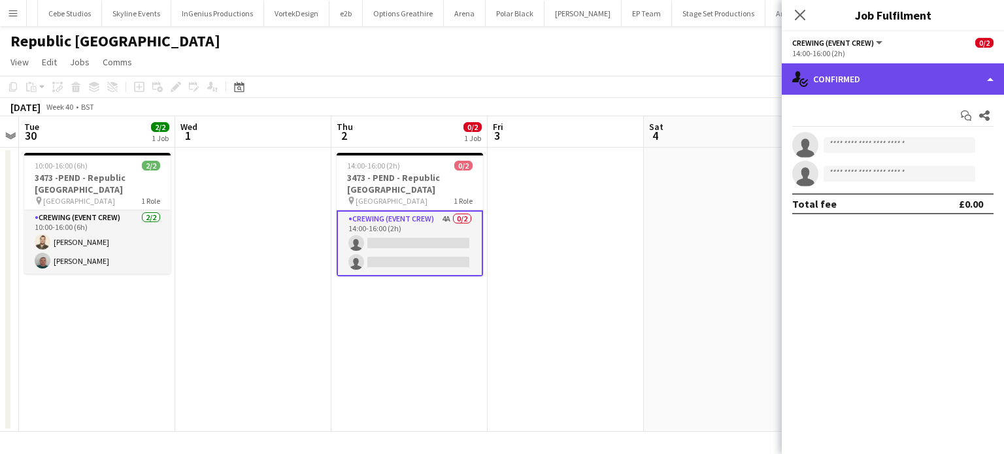
click at [870, 64] on div "single-neutral-actions-check-2 Confirmed" at bounding box center [893, 78] width 222 height 31
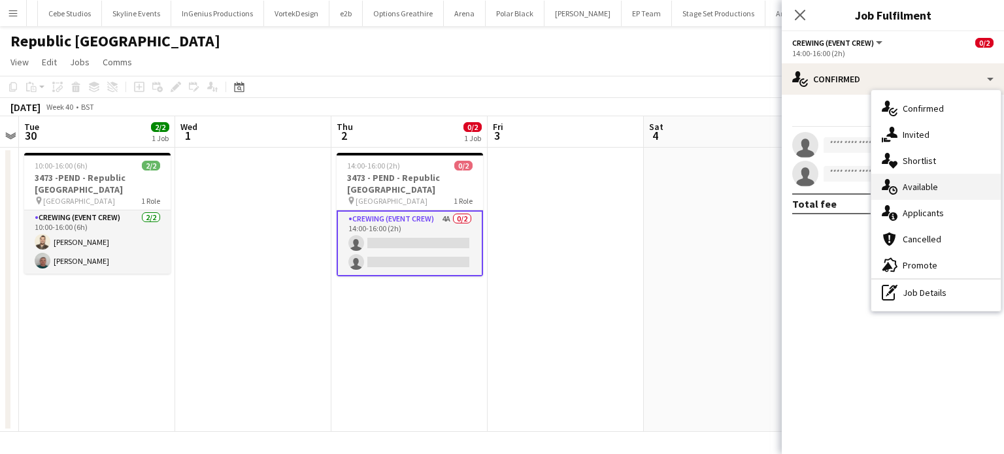
click at [909, 194] on div "single-neutral-actions-upload Available" at bounding box center [935, 187] width 129 height 26
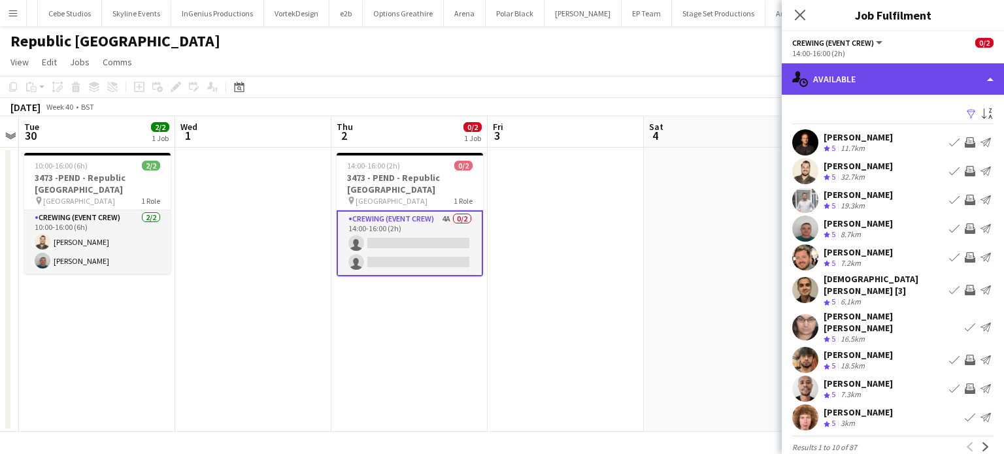
click at [909, 87] on div "single-neutral-actions-upload Available" at bounding box center [893, 78] width 222 height 31
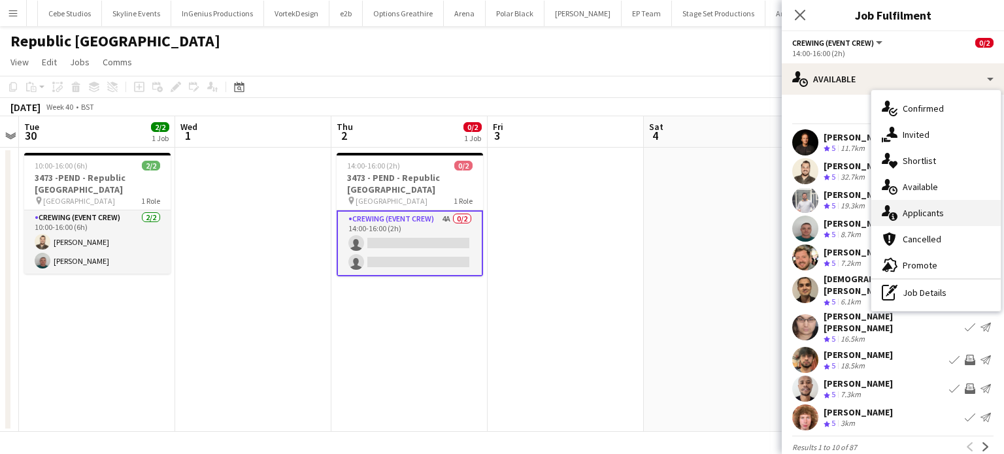
click at [932, 208] on span "Applicants" at bounding box center [923, 213] width 41 height 12
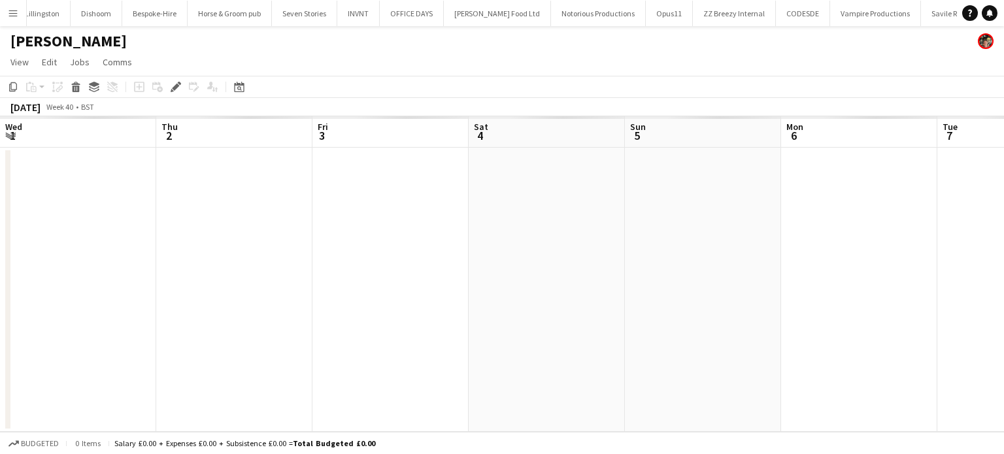
scroll to position [0, 450]
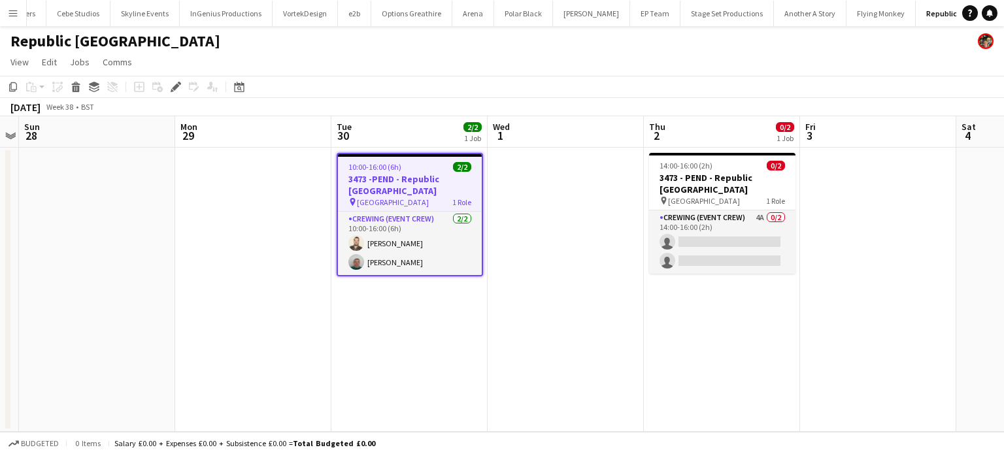
scroll to position [0, 417]
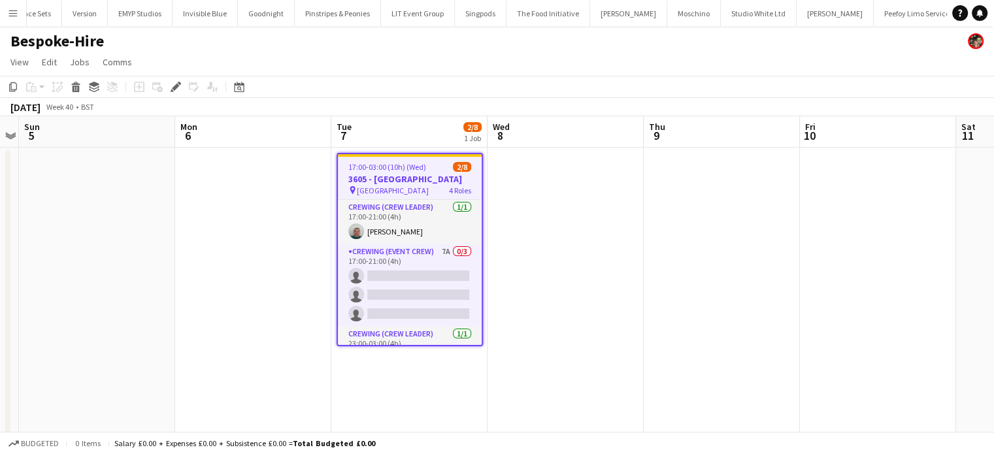
scroll to position [0, 3159]
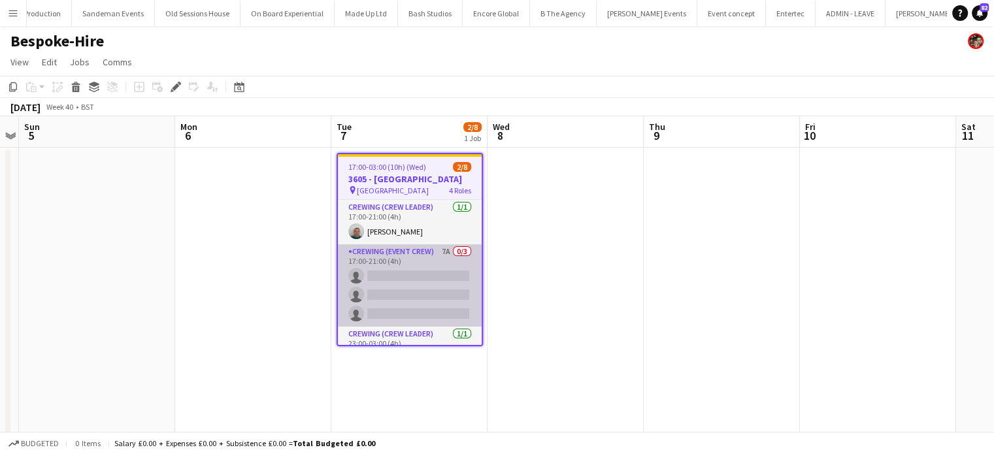
click at [426, 278] on app-card-role "Crewing (Event Crew) 7A 0/3 17:00-21:00 (4h) single-neutral-actions single-neut…" at bounding box center [410, 285] width 144 height 82
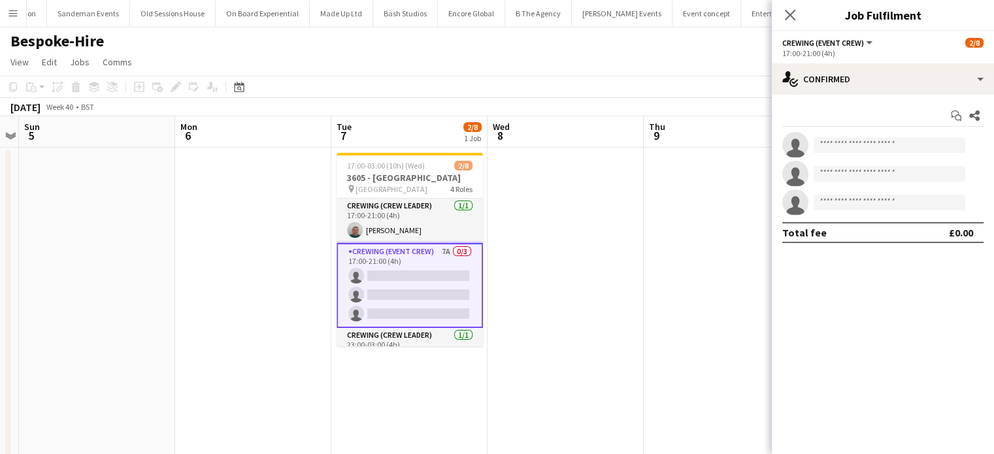
scroll to position [0, 3841]
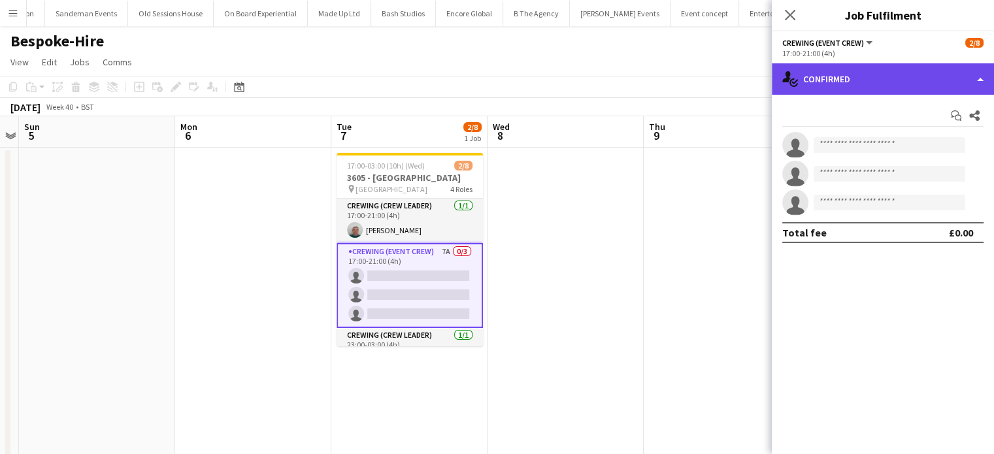
click at [911, 70] on div "single-neutral-actions-check-2 Confirmed" at bounding box center [883, 78] width 222 height 31
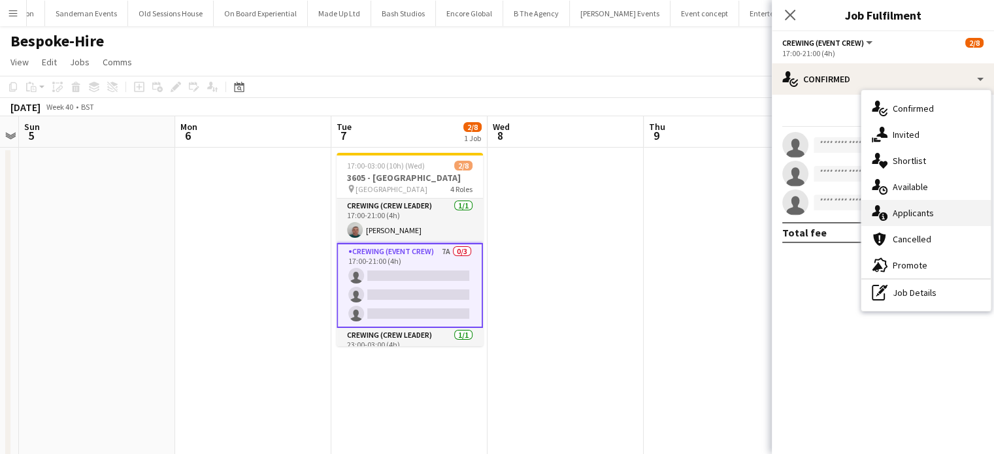
click at [915, 223] on div "single-neutral-actions-information Applicants" at bounding box center [926, 213] width 129 height 26
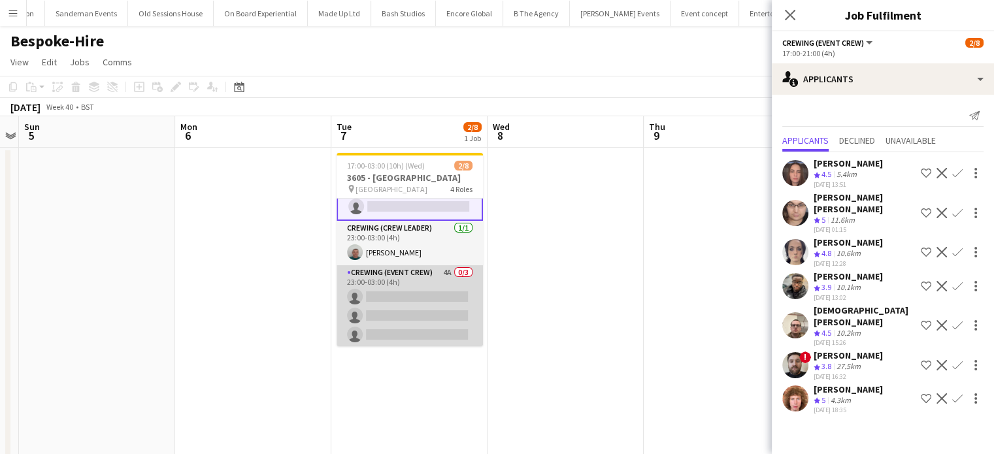
click at [407, 284] on app-card-role "Crewing (Event Crew) 4A 0/3 23:00-03:00 (4h) single-neutral-actions single-neut…" at bounding box center [410, 306] width 146 height 82
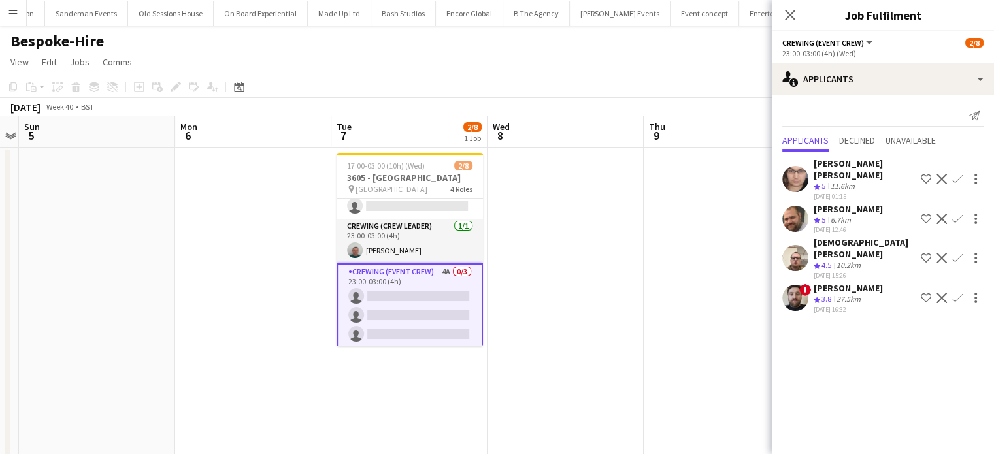
click at [796, 285] on app-user-avatar at bounding box center [795, 298] width 26 height 26
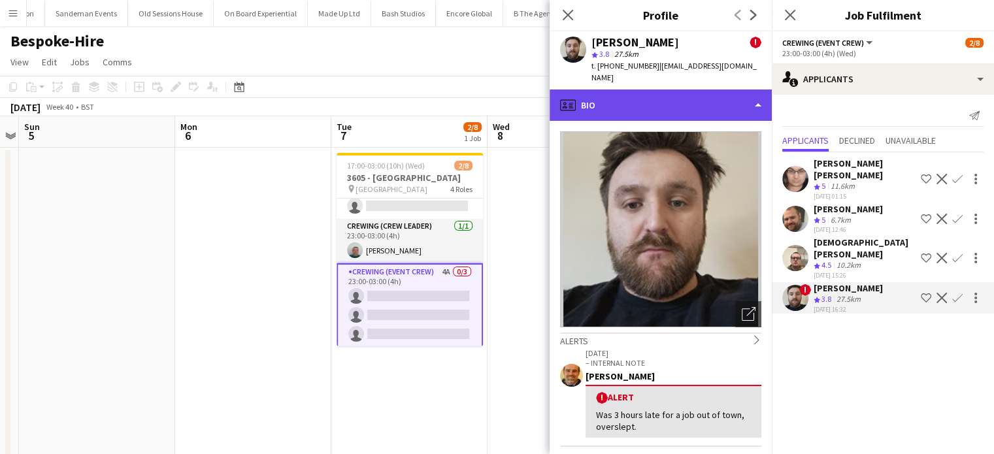
click at [619, 109] on div "profile Bio" at bounding box center [661, 105] width 222 height 31
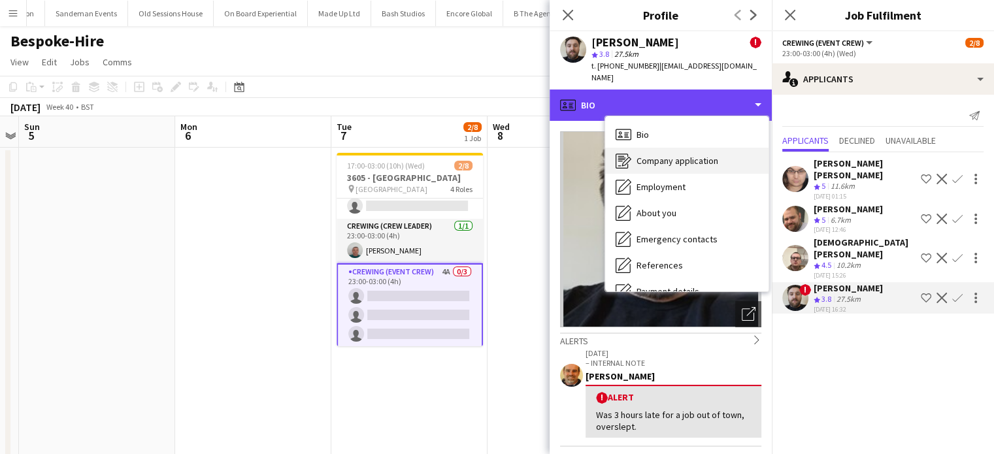
scroll to position [280, 0]
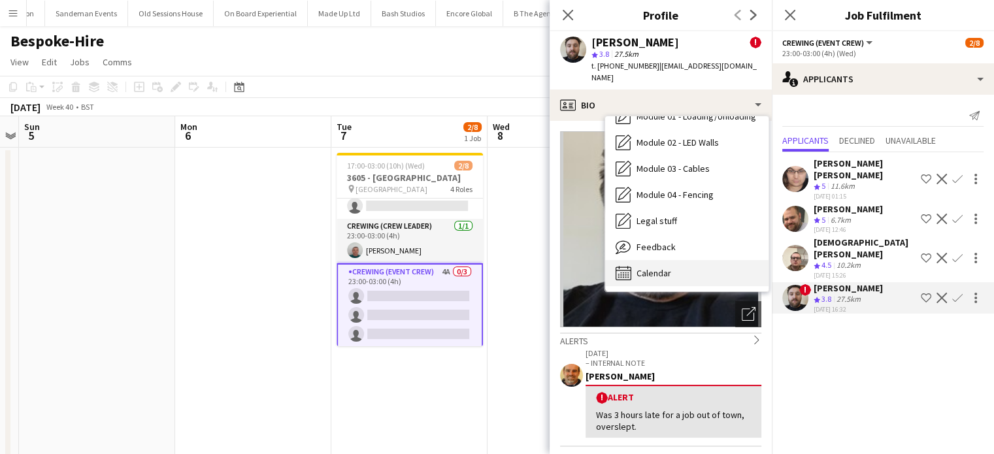
click at [650, 264] on div "Calendar Calendar" at bounding box center [686, 273] width 163 height 26
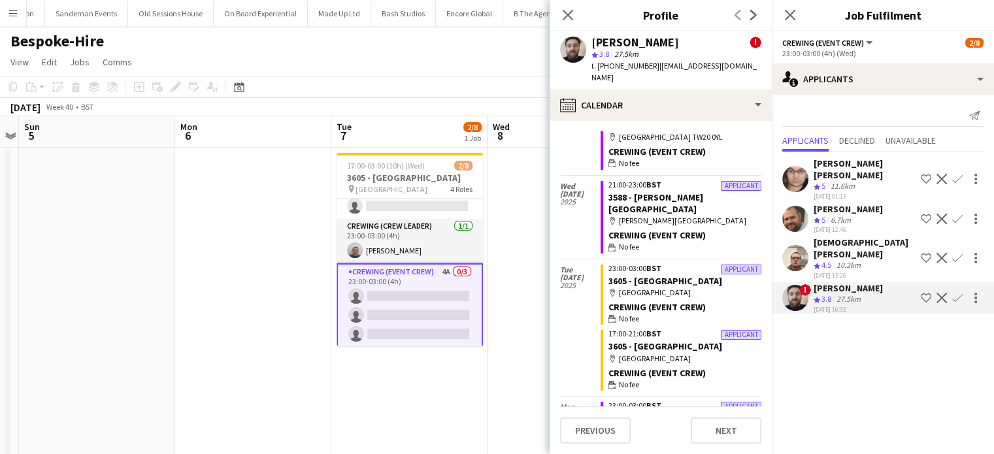
scroll to position [935, 0]
click at [959, 214] on app-icon "Confirm" at bounding box center [957, 219] width 10 height 10
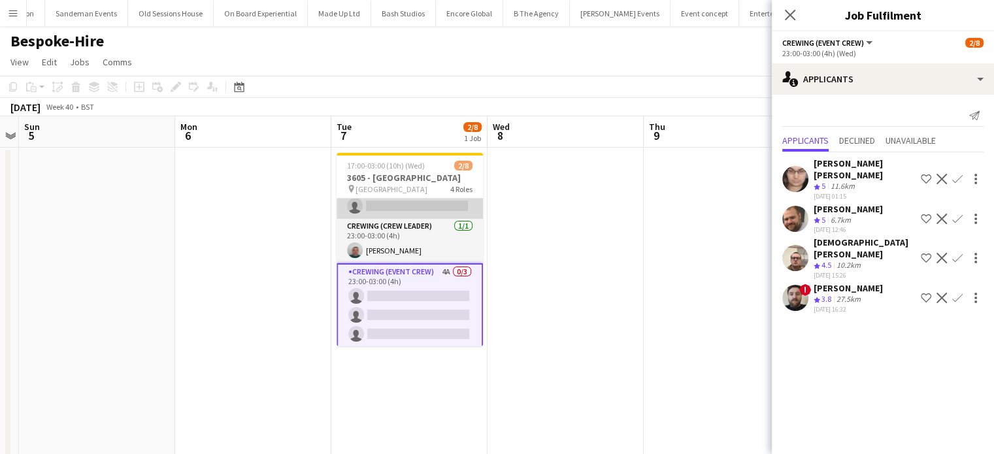
click at [443, 211] on app-card-role "Crewing (Event Crew) 7A 0/3 17:00-21:00 (4h) single-neutral-actions single-neut…" at bounding box center [410, 178] width 146 height 82
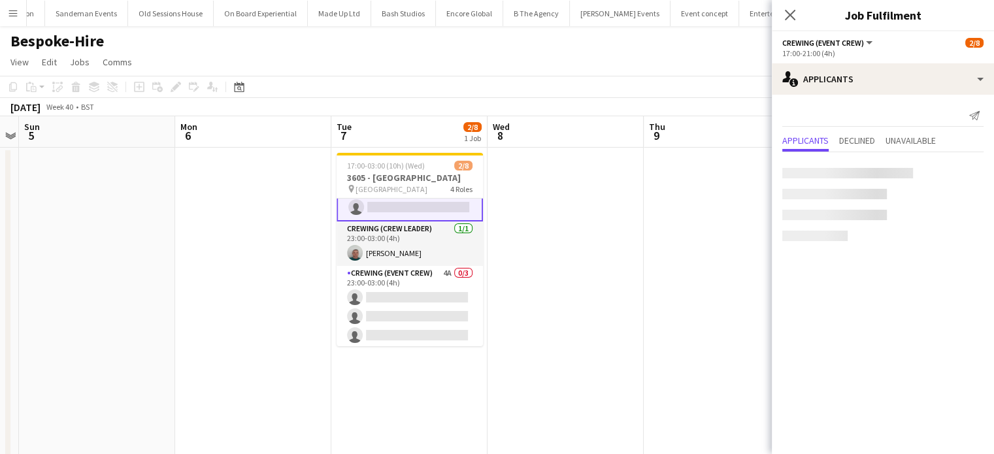
scroll to position [107, 0]
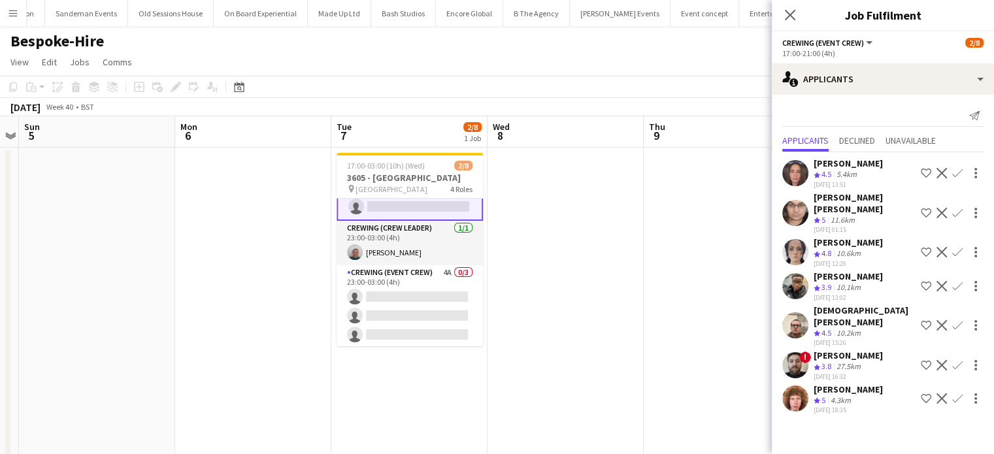
click at [960, 281] on app-icon "Confirm" at bounding box center [957, 286] width 10 height 10
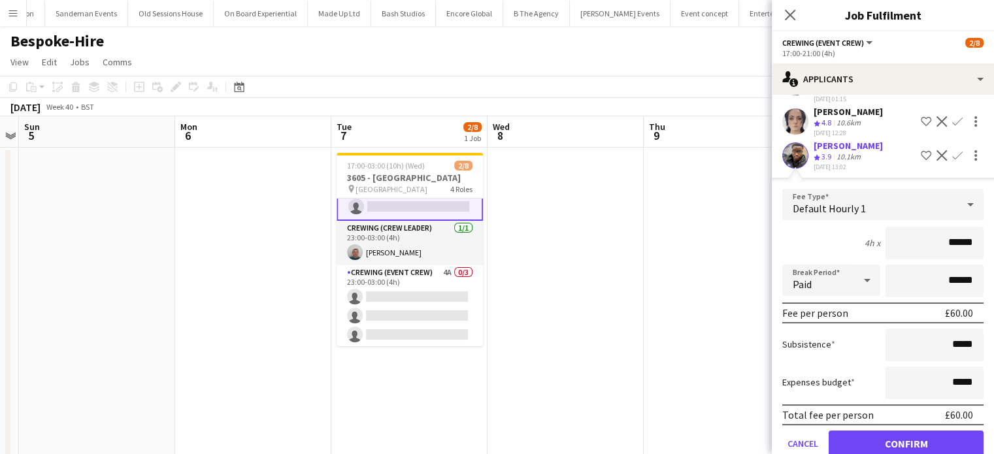
scroll to position [241, 0]
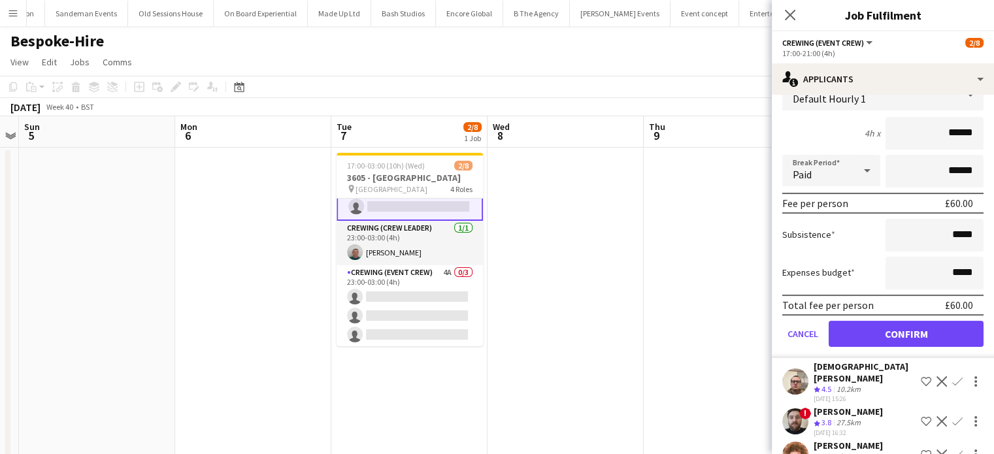
click at [952, 377] on app-icon "Confirm" at bounding box center [957, 382] width 10 height 10
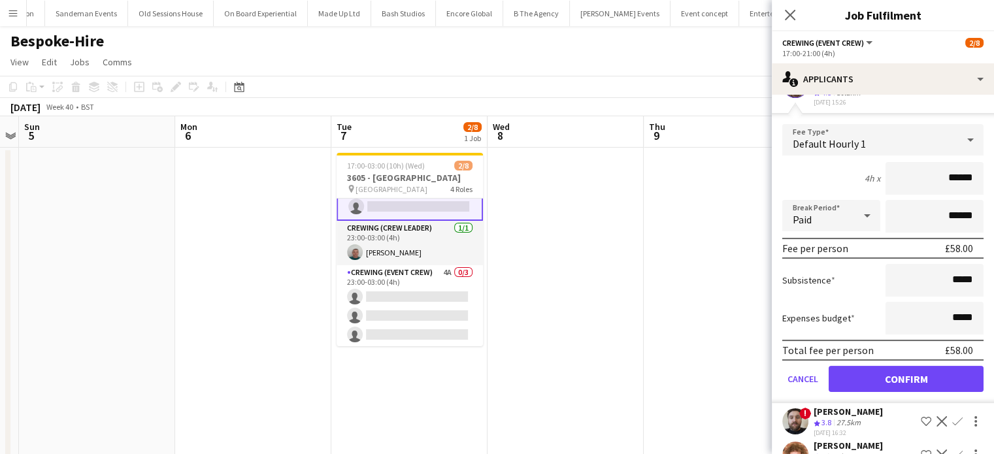
click button "Confirm" at bounding box center [906, 379] width 155 height 26
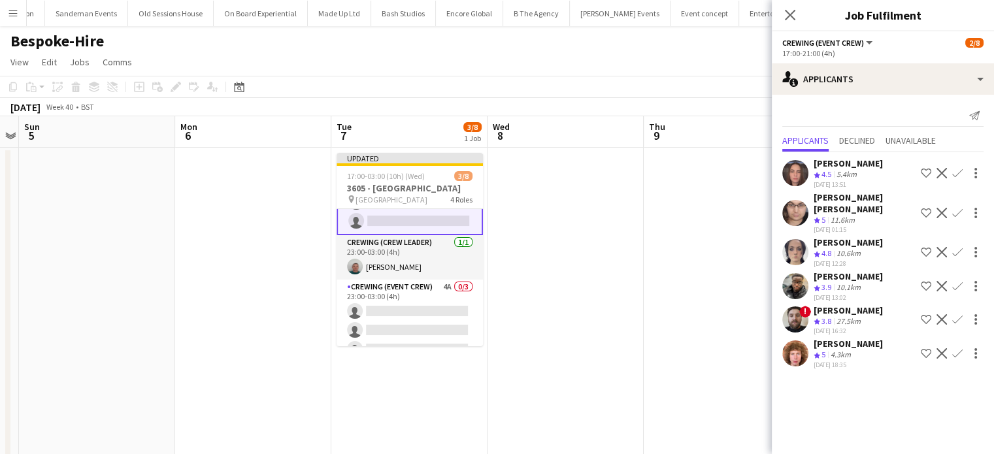
click at [956, 348] on app-icon "Confirm" at bounding box center [957, 353] width 10 height 10
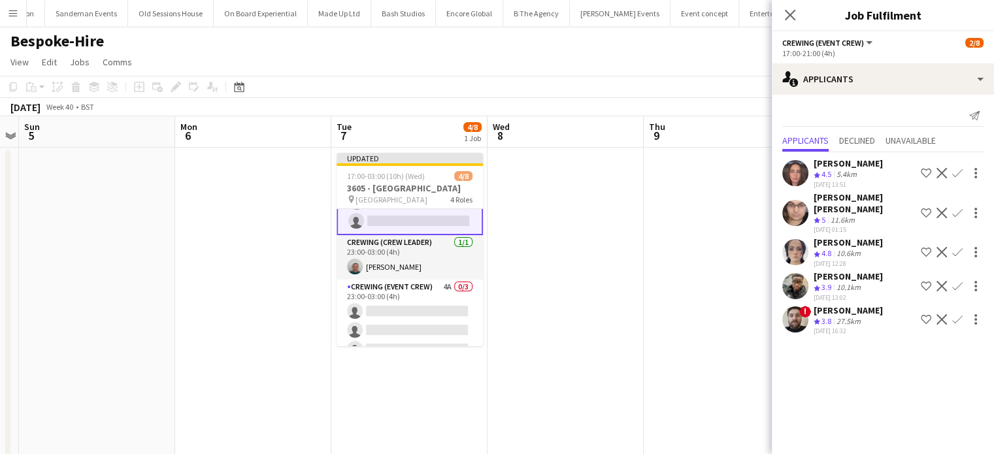
click at [961, 314] on app-icon "Confirm" at bounding box center [957, 319] width 10 height 10
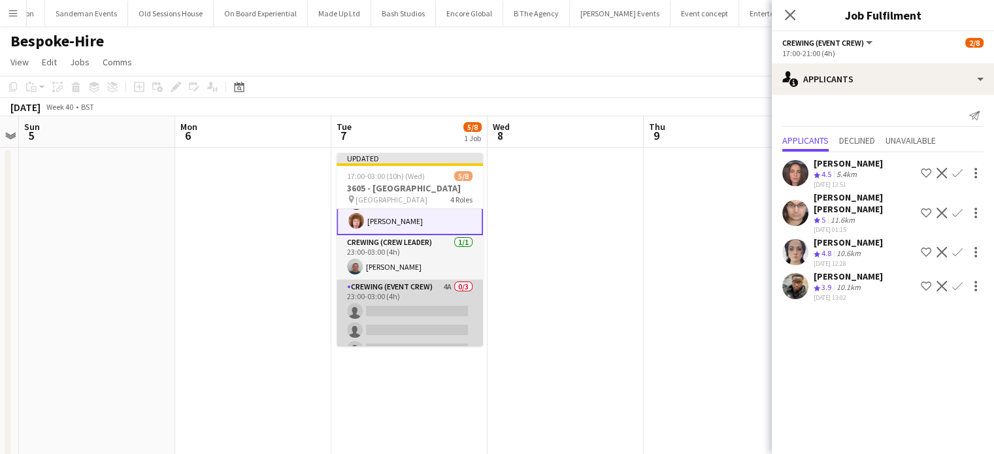
click at [439, 321] on app-card-role "Crewing (Event Crew) 4A 0/3 23:00-03:00 (4h) single-neutral-actions single-neut…" at bounding box center [410, 321] width 146 height 82
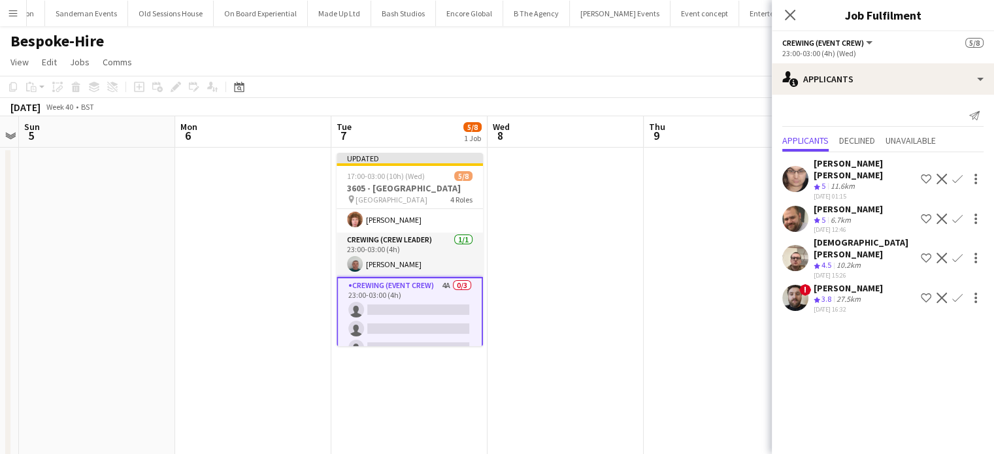
scroll to position [107, 0]
click at [957, 293] on app-icon "Confirm" at bounding box center [957, 298] width 10 height 10
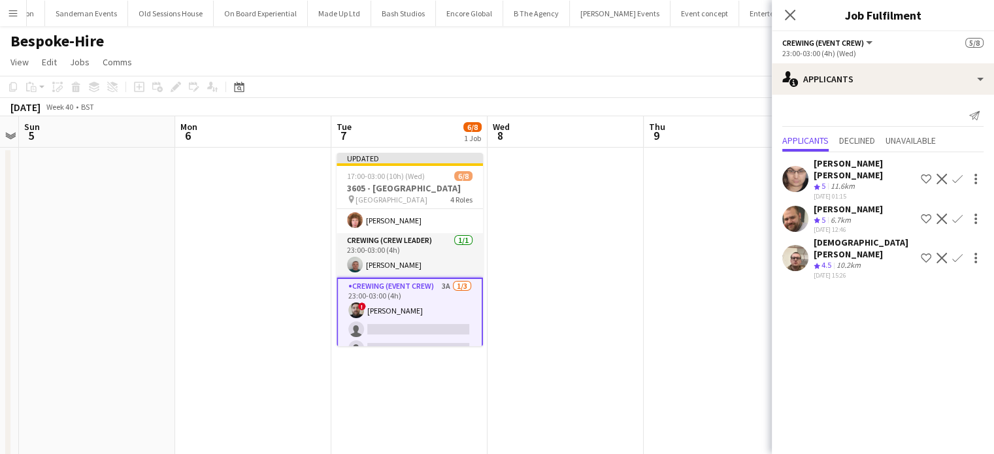
click at [962, 237] on div "Christian Skinner Crew rating 4.5 10.2km 22-09-2025 15:26 Shortlist crew Declin…" at bounding box center [883, 258] width 222 height 43
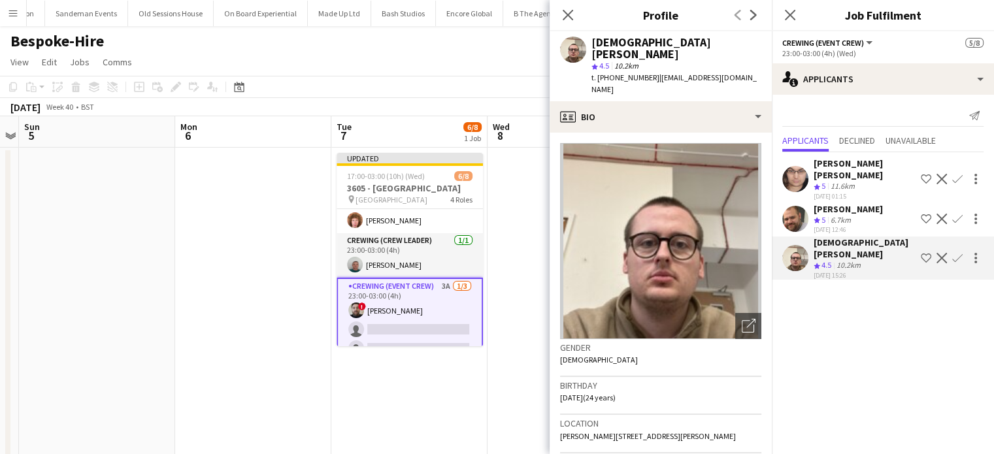
click at [962, 253] on app-icon "Confirm" at bounding box center [957, 258] width 10 height 10
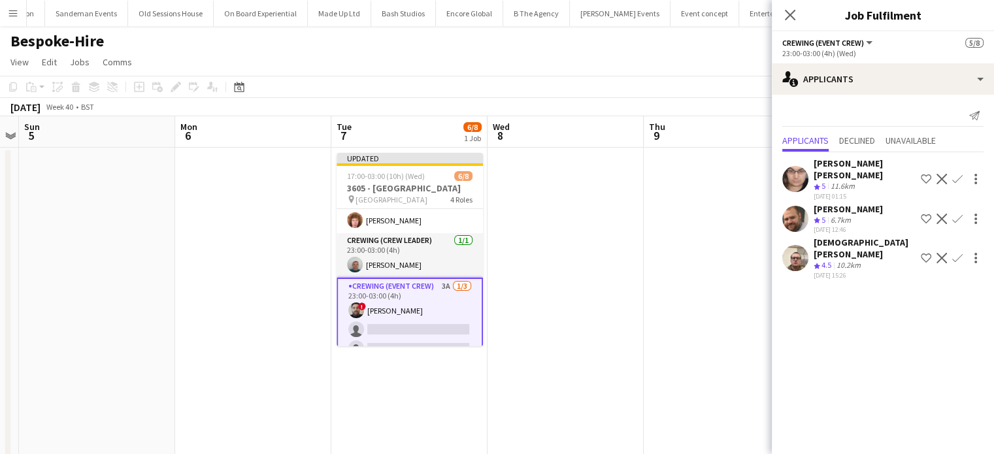
click at [962, 253] on app-icon "Confirm" at bounding box center [957, 258] width 10 height 10
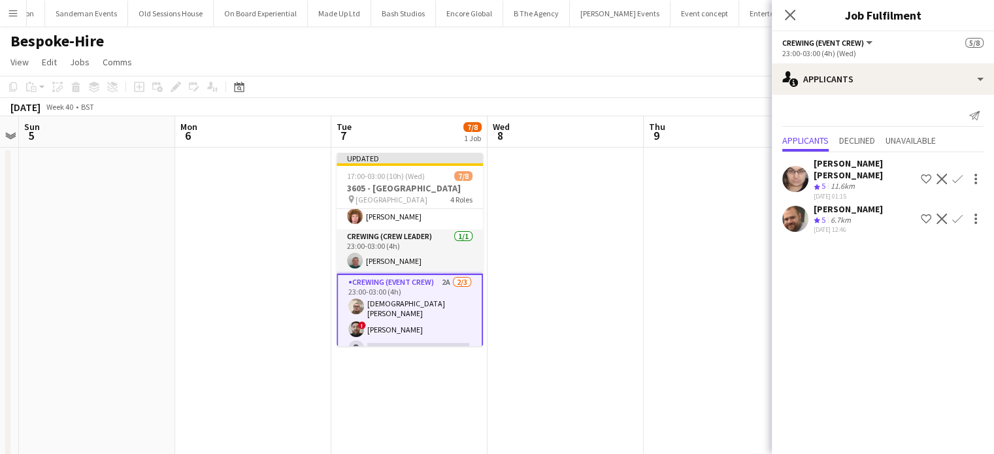
scroll to position [118, 0]
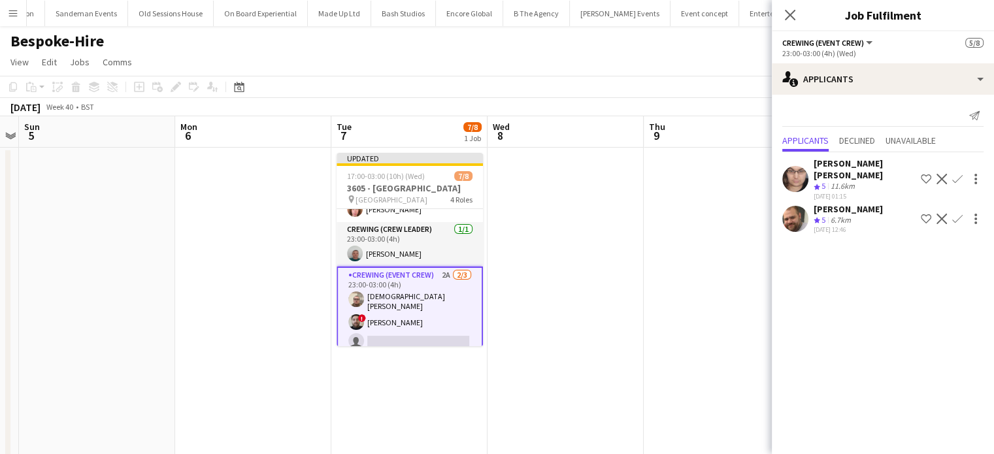
click at [954, 214] on app-icon "Confirm" at bounding box center [957, 219] width 10 height 10
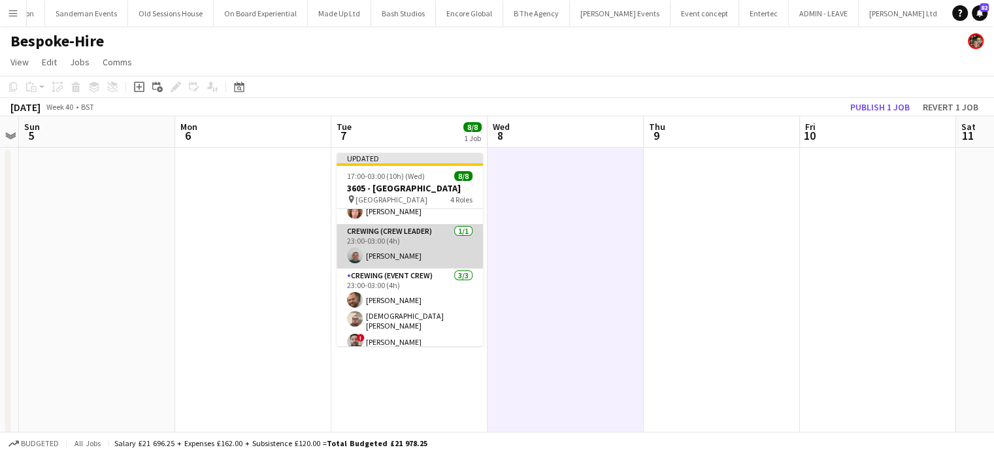
scroll to position [0, 0]
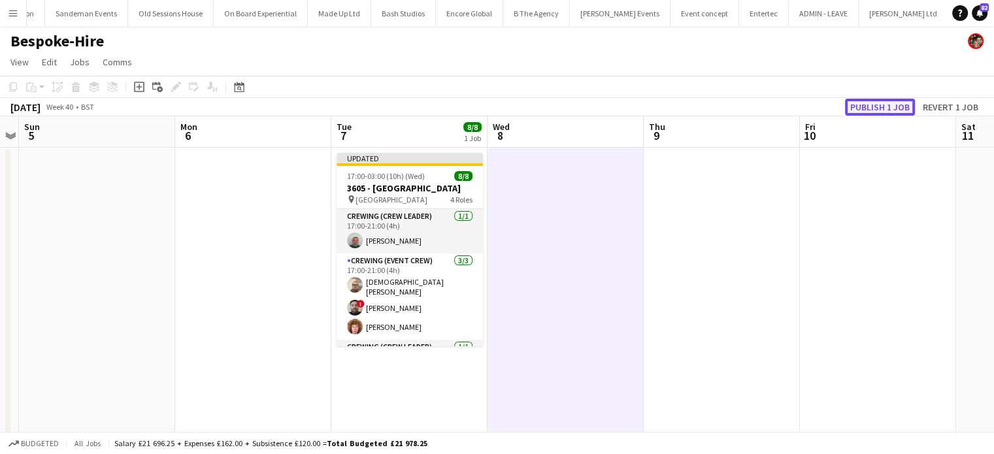
click at [885, 110] on button "Publish 1 job" at bounding box center [880, 107] width 70 height 17
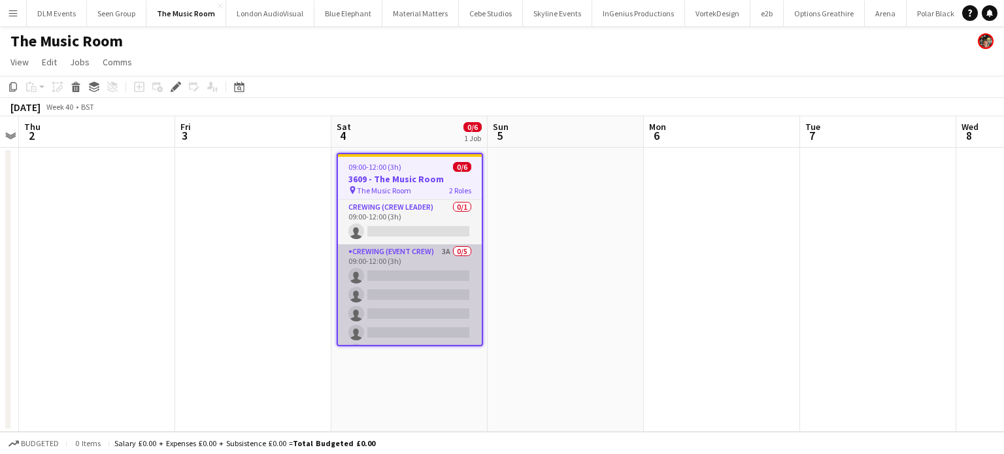
click at [439, 304] on app-card-role "Crewing (Event Crew) 3A 0/5 09:00-12:00 (3h) single-neutral-actions single-neut…" at bounding box center [410, 304] width 144 height 120
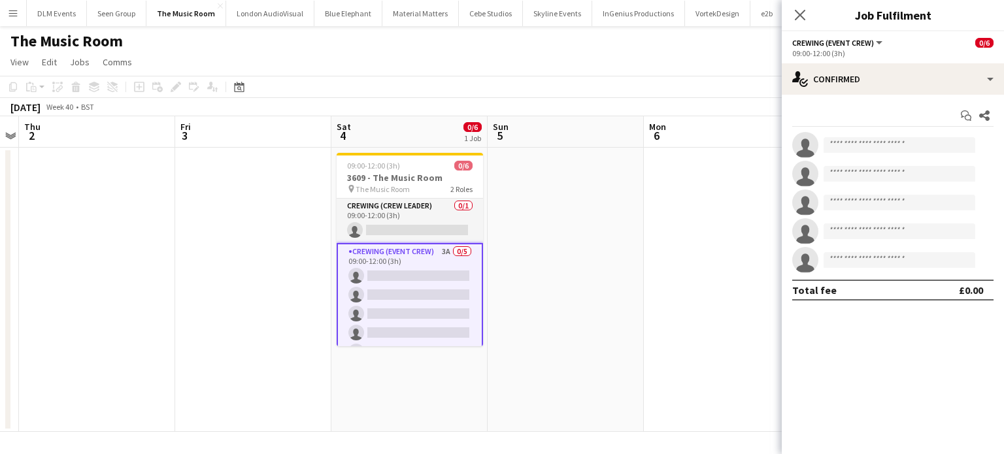
click at [956, 59] on app-options-switcher "Crewing (Event Crew) All roles Crewing (Event Crew) 0/6 09:00-12:00 (3h)" at bounding box center [893, 47] width 222 height 32
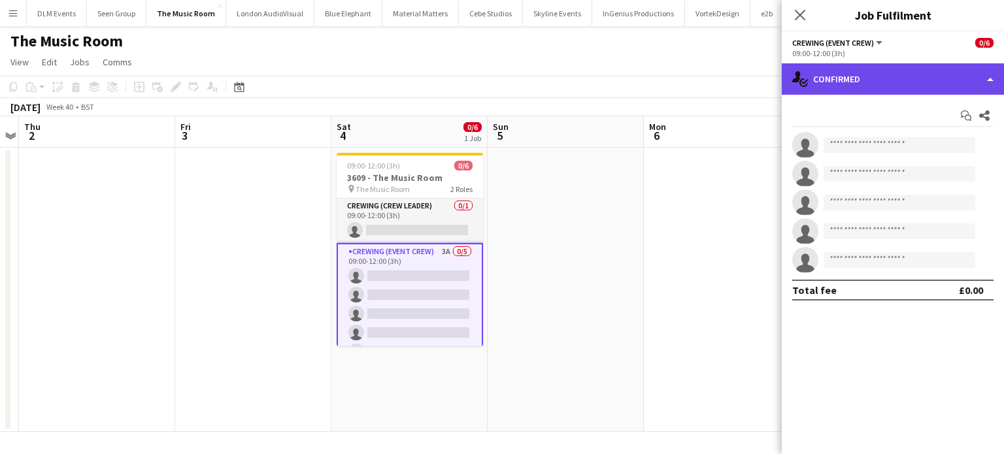
click at [954, 64] on div "single-neutral-actions-check-2 Confirmed" at bounding box center [893, 78] width 222 height 31
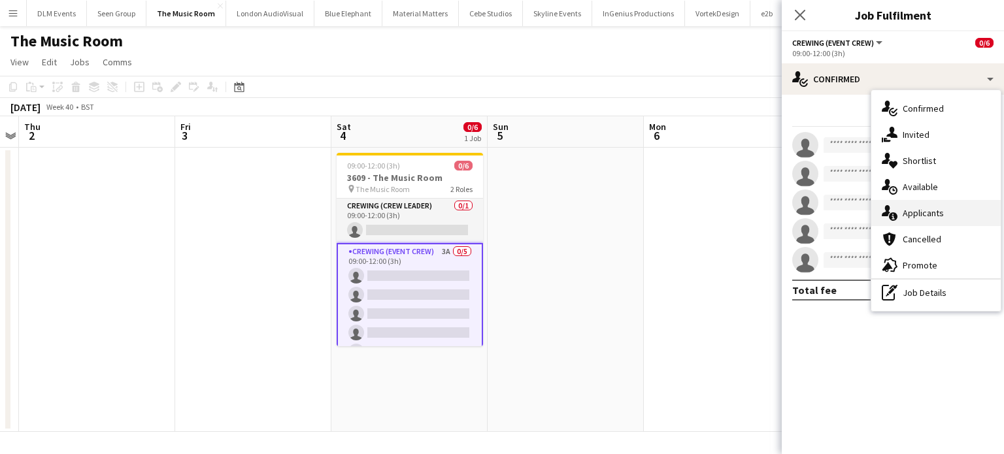
click at [909, 219] on div "single-neutral-actions-information Applicants" at bounding box center [935, 213] width 129 height 26
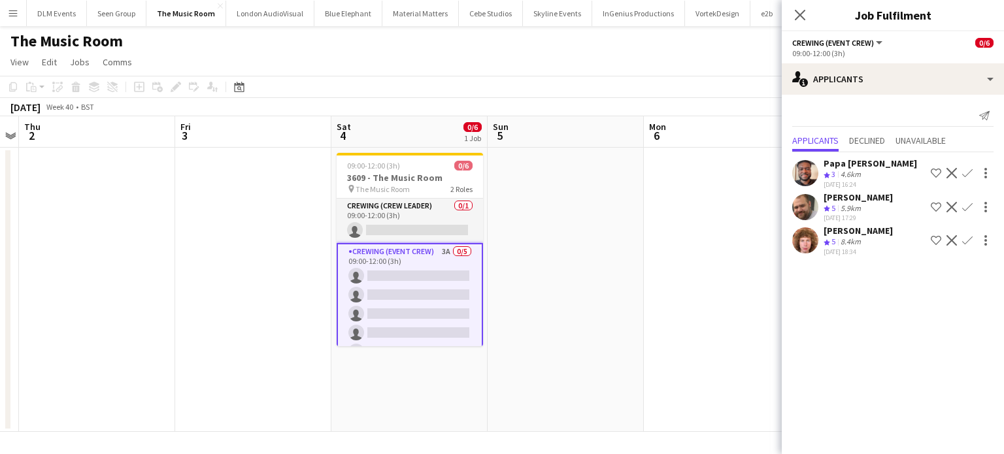
click at [966, 174] on app-icon "Confirm" at bounding box center [967, 173] width 10 height 10
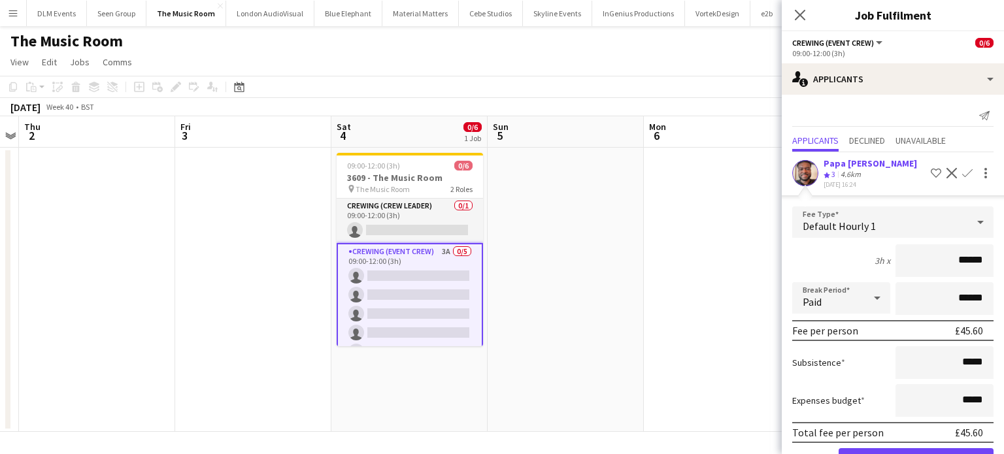
click button "Confirm" at bounding box center [916, 461] width 155 height 26
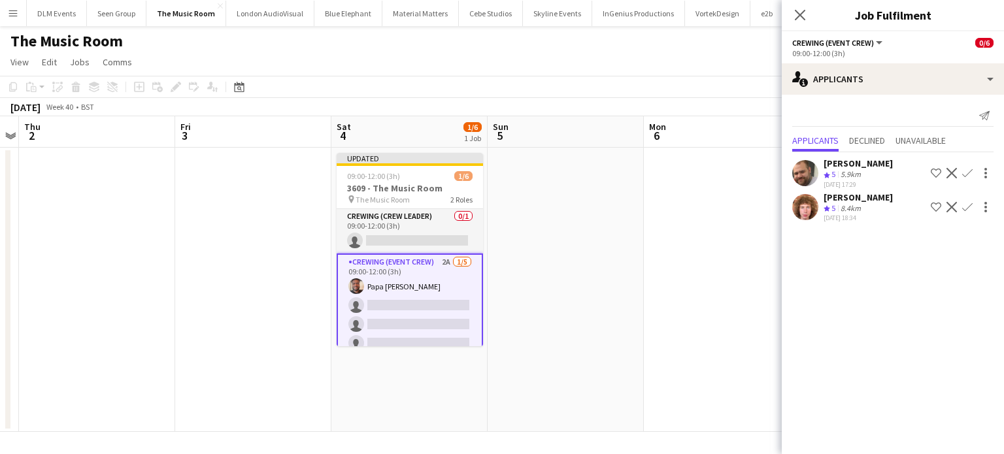
click at [966, 174] on app-icon "Confirm" at bounding box center [967, 173] width 10 height 10
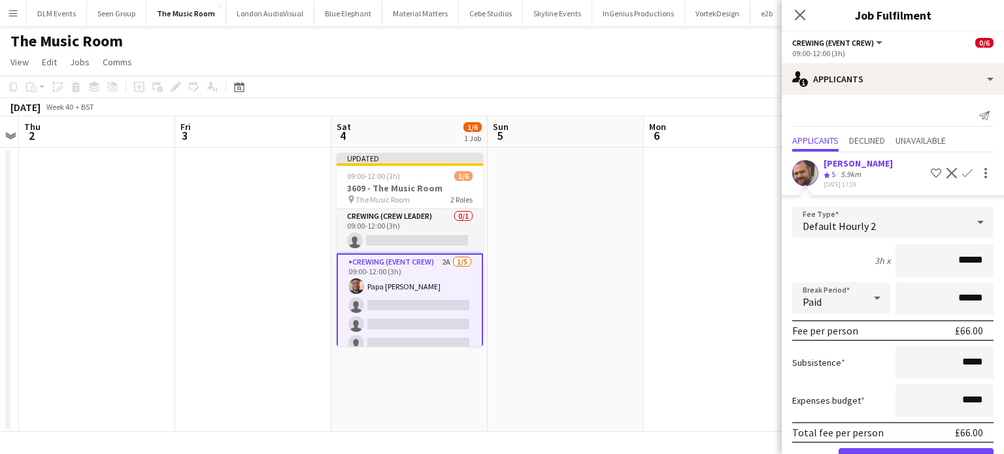
click button "Confirm" at bounding box center [916, 461] width 155 height 26
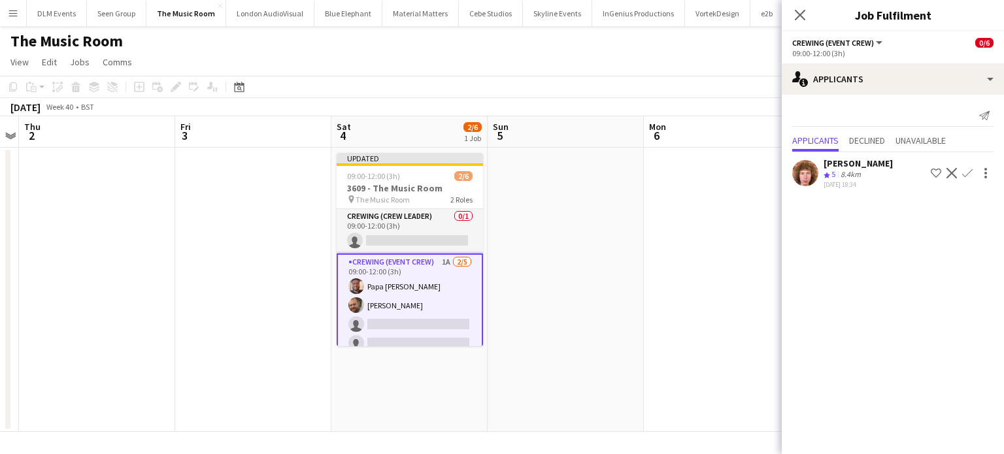
click at [966, 174] on app-icon "Confirm" at bounding box center [967, 173] width 10 height 10
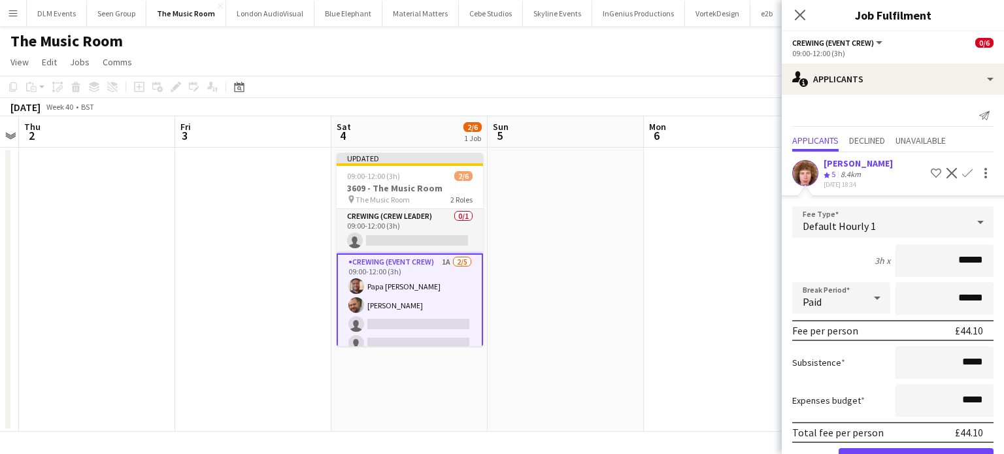
click button "Confirm" at bounding box center [916, 461] width 155 height 26
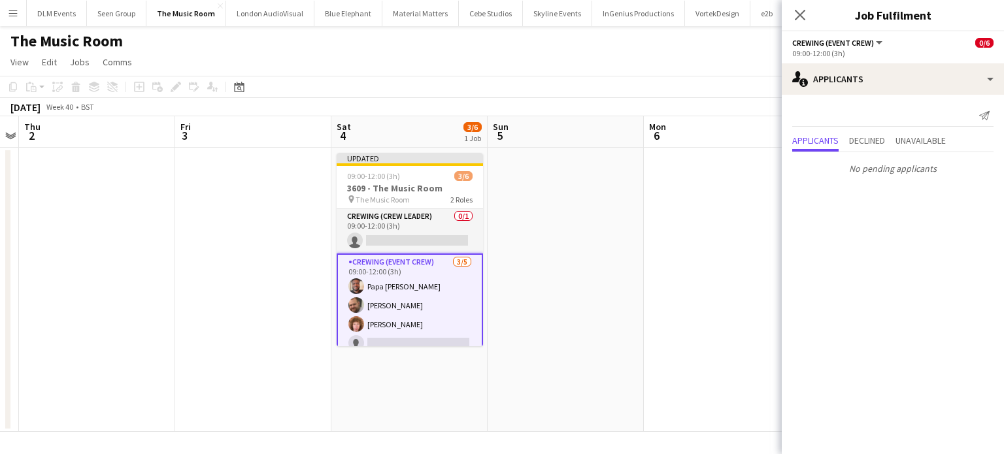
scroll to position [29, 0]
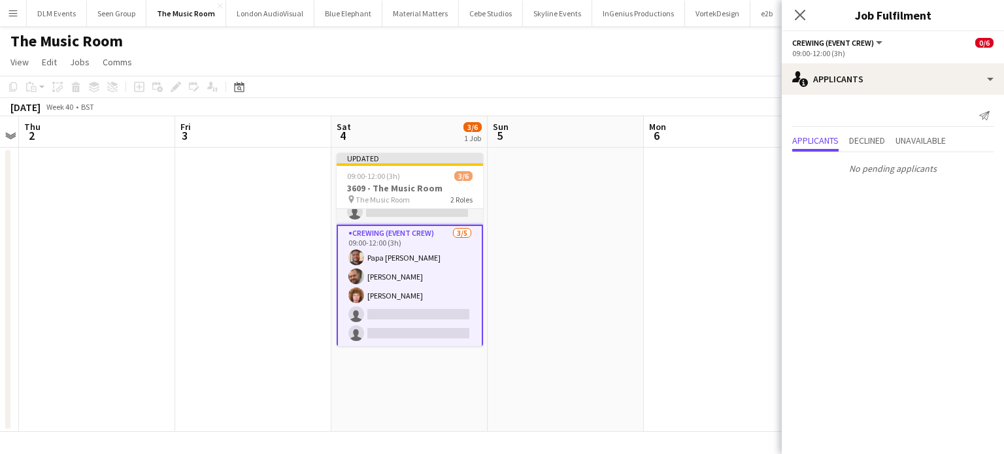
click at [573, 227] on app-date-cell at bounding box center [566, 290] width 156 height 284
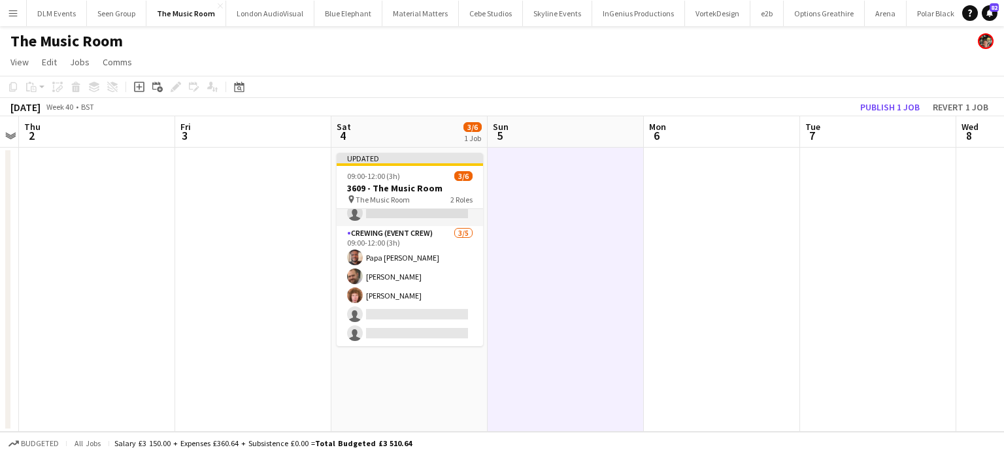
scroll to position [27, 0]
click at [901, 111] on button "Publish 1 job" at bounding box center [890, 107] width 70 height 17
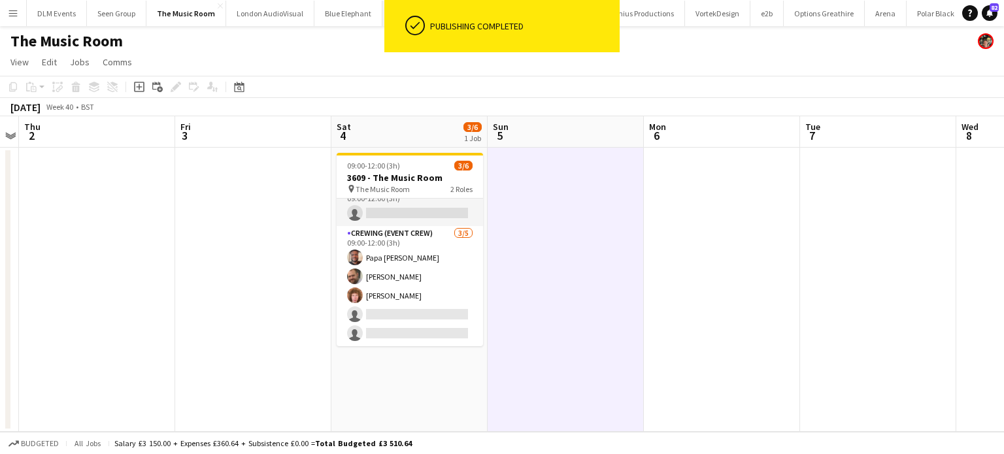
scroll to position [16, 0]
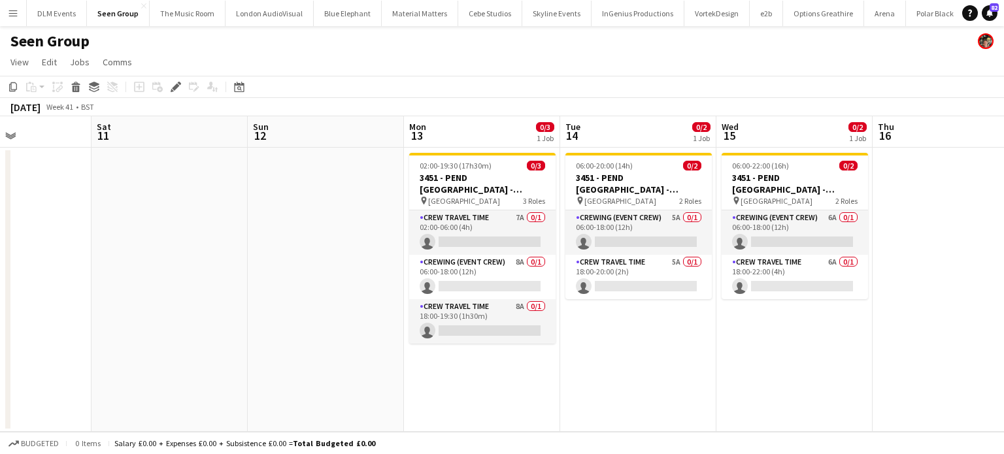
scroll to position [0, 533]
